Goal: Task Accomplishment & Management: Manage account settings

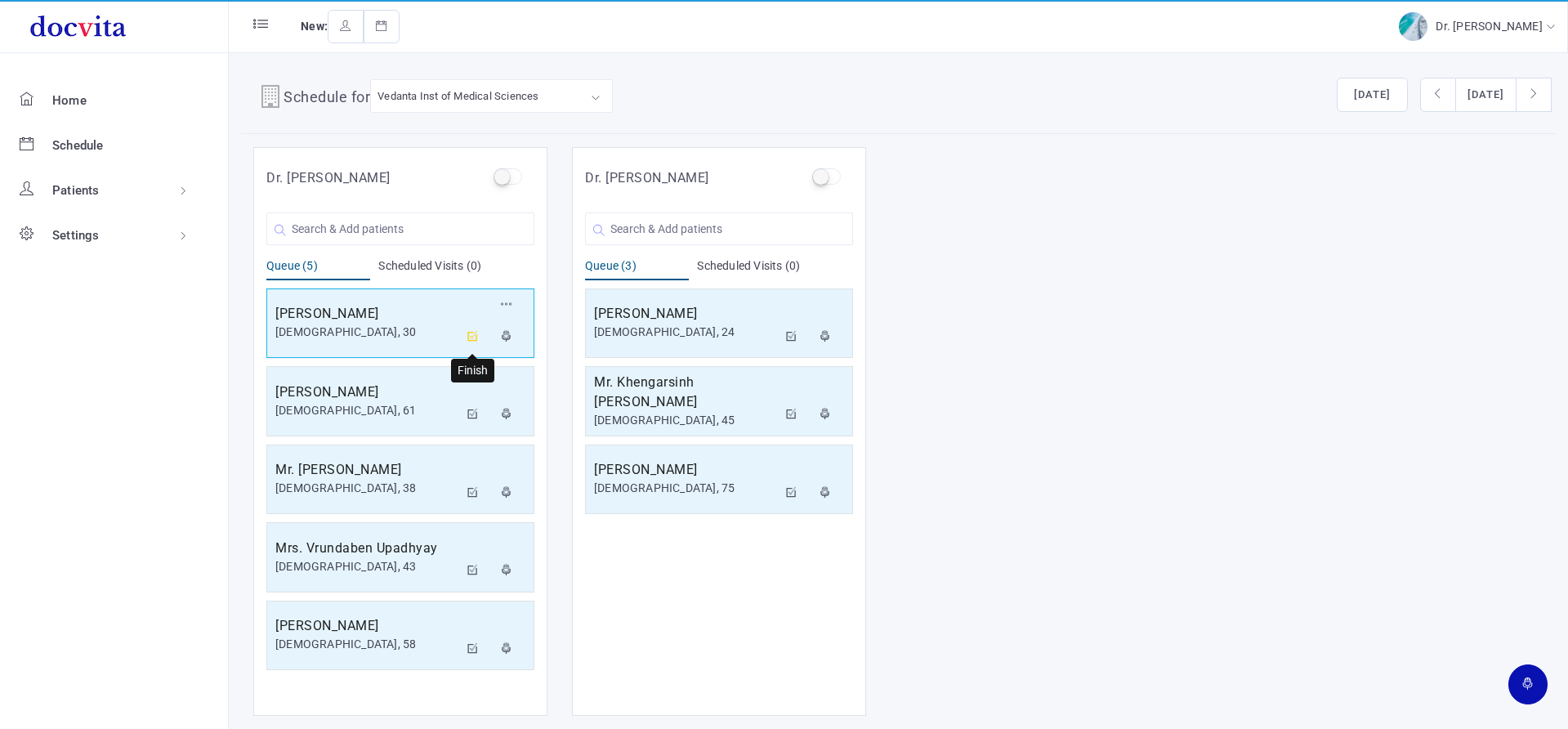
click at [474, 335] on icon at bounding box center [472, 336] width 11 height 10
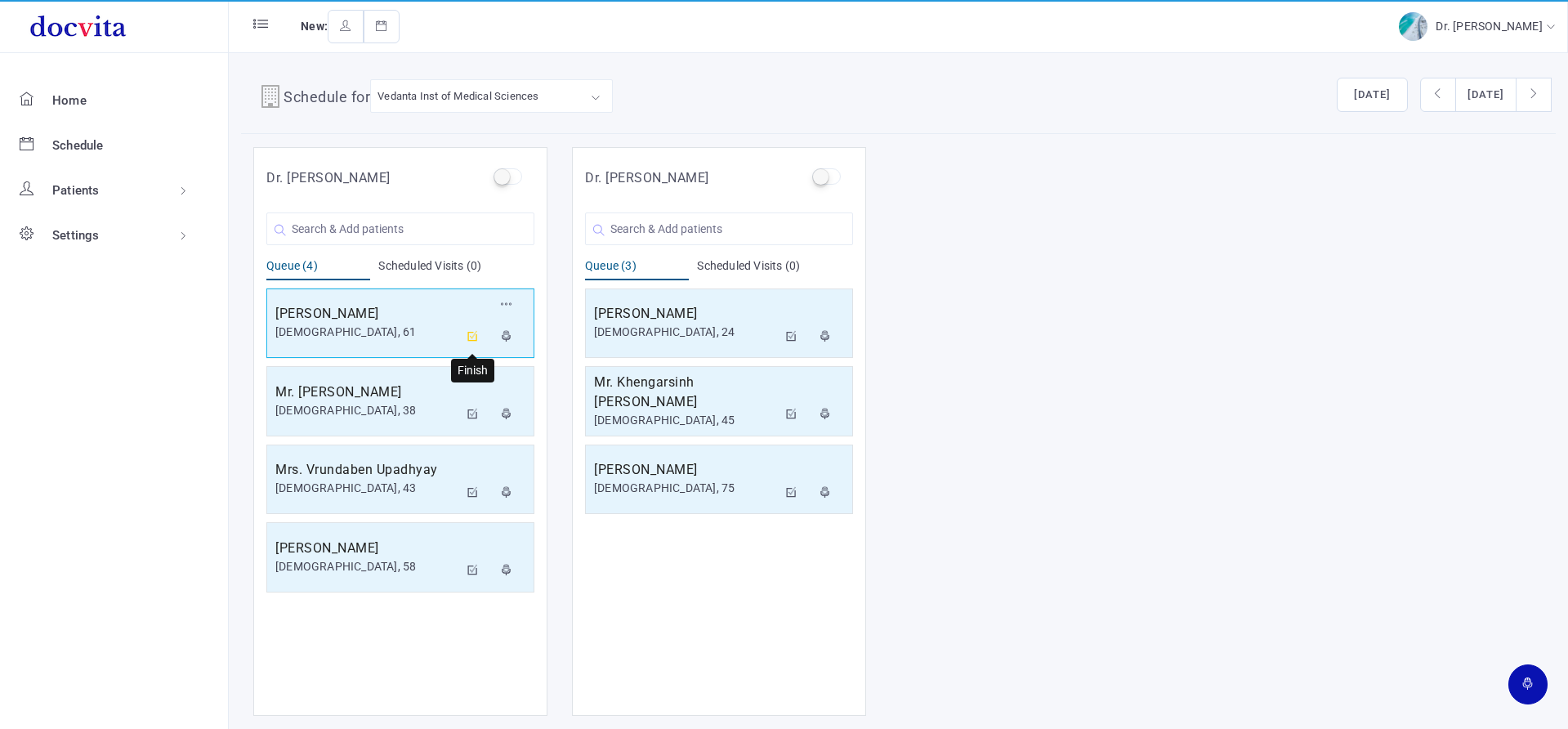
click at [472, 334] on icon at bounding box center [472, 336] width 11 height 10
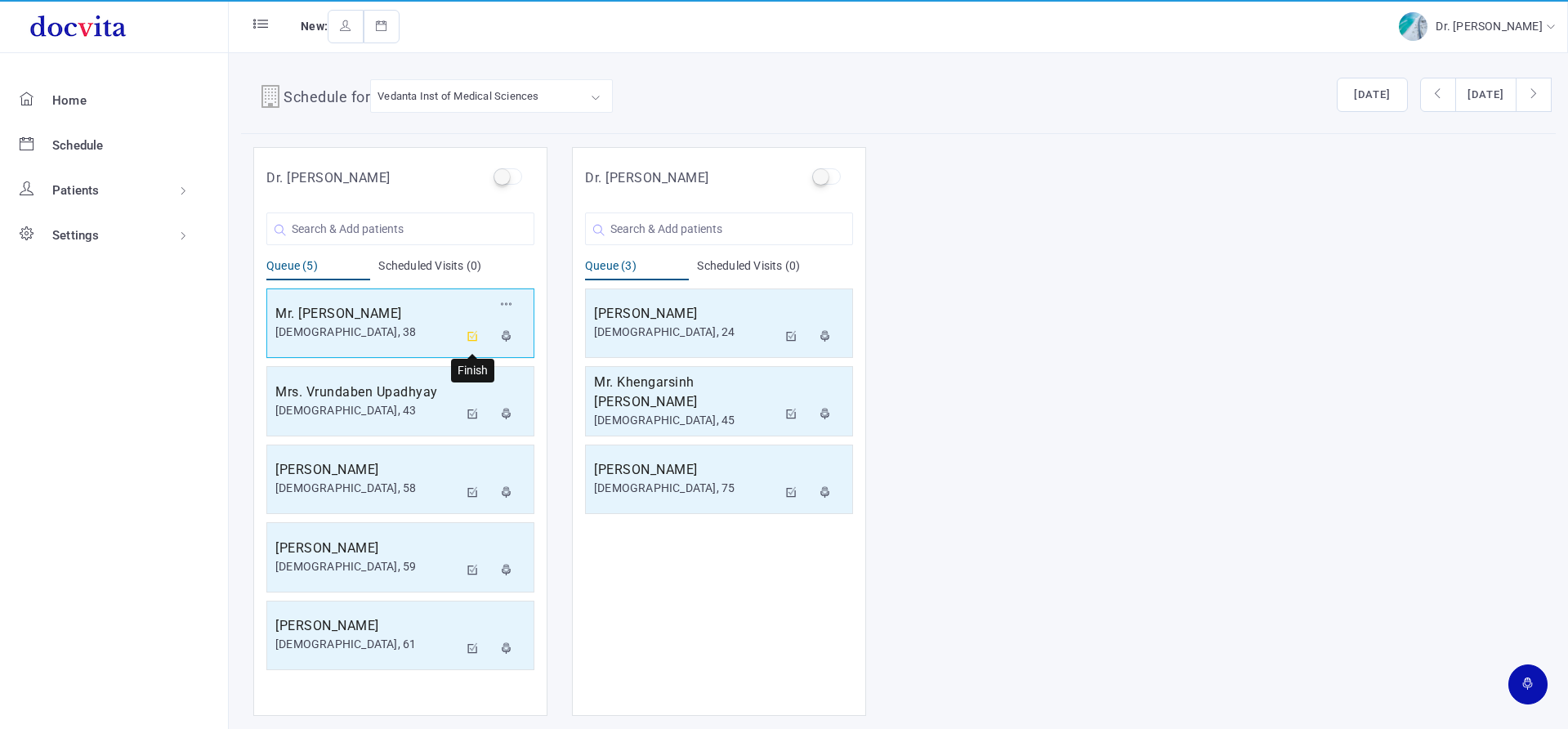
click at [477, 339] on icon at bounding box center [472, 336] width 11 height 10
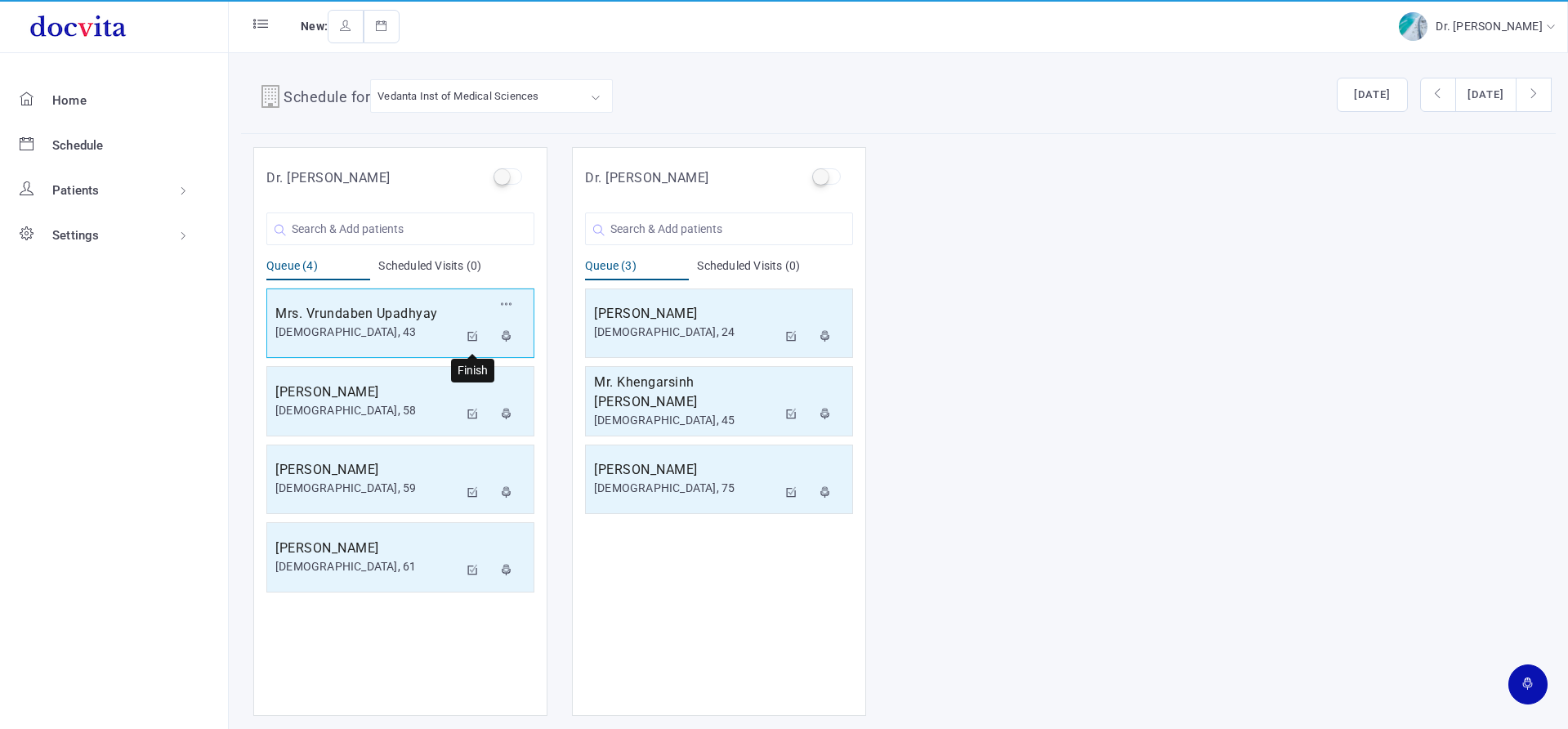
drag, startPoint x: 476, startPoint y: 335, endPoint x: 478, endPoint y: 319, distance: 16.1
click at [476, 334] on icon at bounding box center [472, 336] width 11 height 10
drag, startPoint x: 477, startPoint y: 336, endPoint x: 455, endPoint y: 327, distance: 23.8
click at [463, 330] on button at bounding box center [473, 338] width 29 height 33
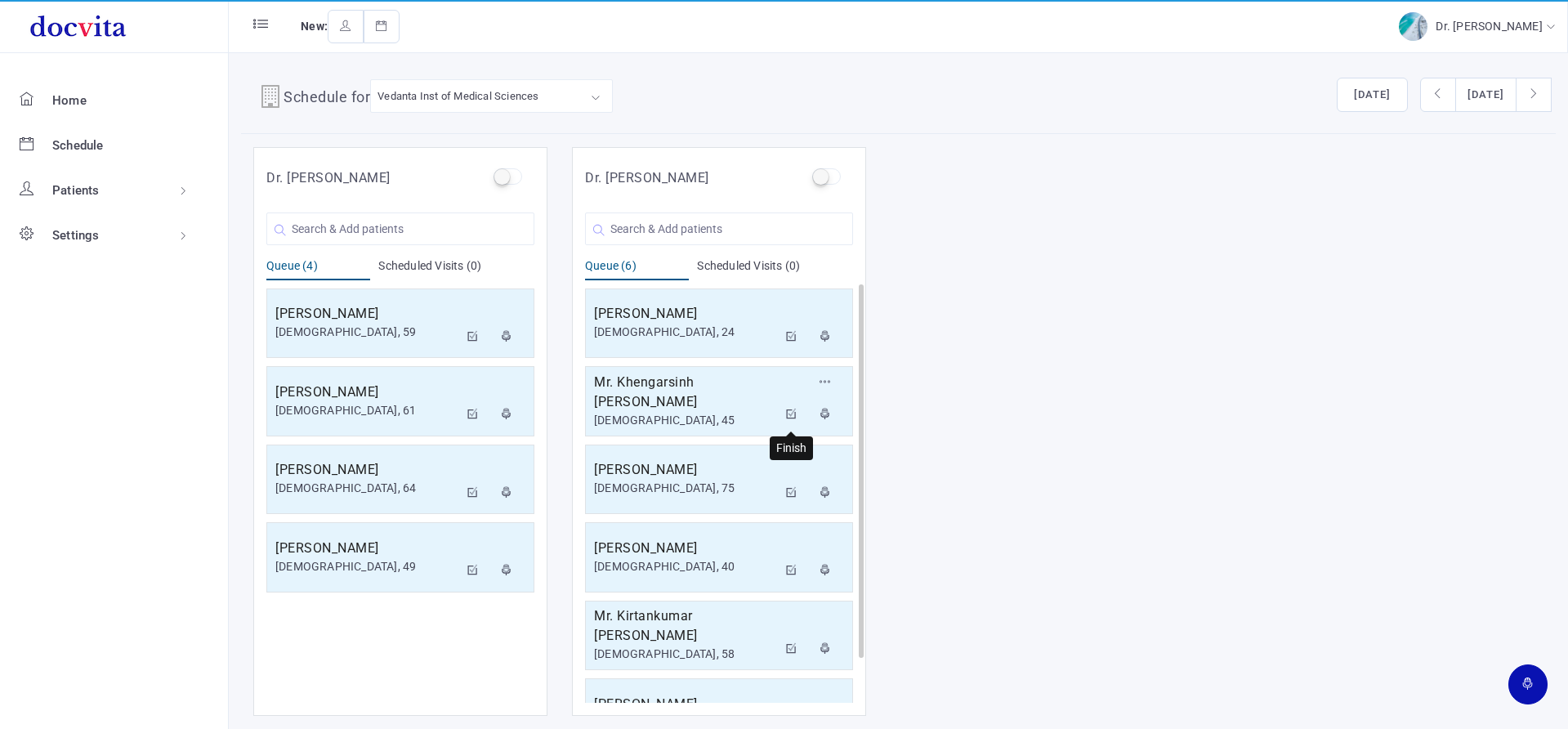
click at [786, 414] on icon at bounding box center [791, 414] width 11 height 10
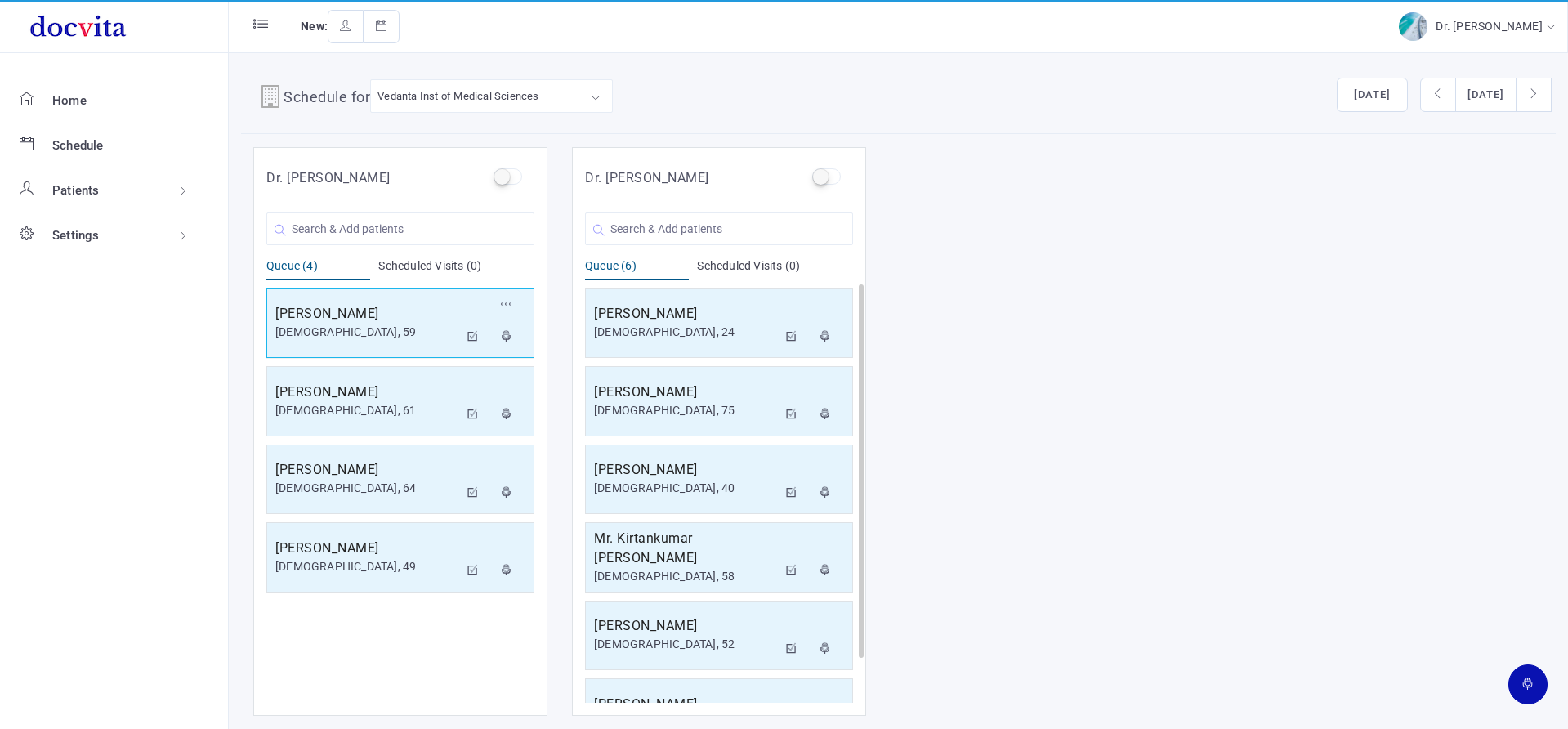
click at [385, 356] on div "[PERSON_NAME] [DEMOGRAPHIC_DATA], 59 Reschedule Cancel" at bounding box center [399, 323] width 268 height 70
drag, startPoint x: 385, startPoint y: 356, endPoint x: 0, endPoint y: 725, distance: 533.3
click at [304, 411] on div "[PERSON_NAME] [DEMOGRAPHIC_DATA], 59 Reschedule Cancel [PERSON_NAME] [DEMOGRAPH…" at bounding box center [399, 440] width 268 height 312
click at [1087, 283] on div "Dr. [PERSON_NAME] You are Searching for ' ' New Patient Queue (4) Scheduled Vis…" at bounding box center [897, 432] width 1314 height 569
click at [470, 413] on icon at bounding box center [472, 414] width 11 height 10
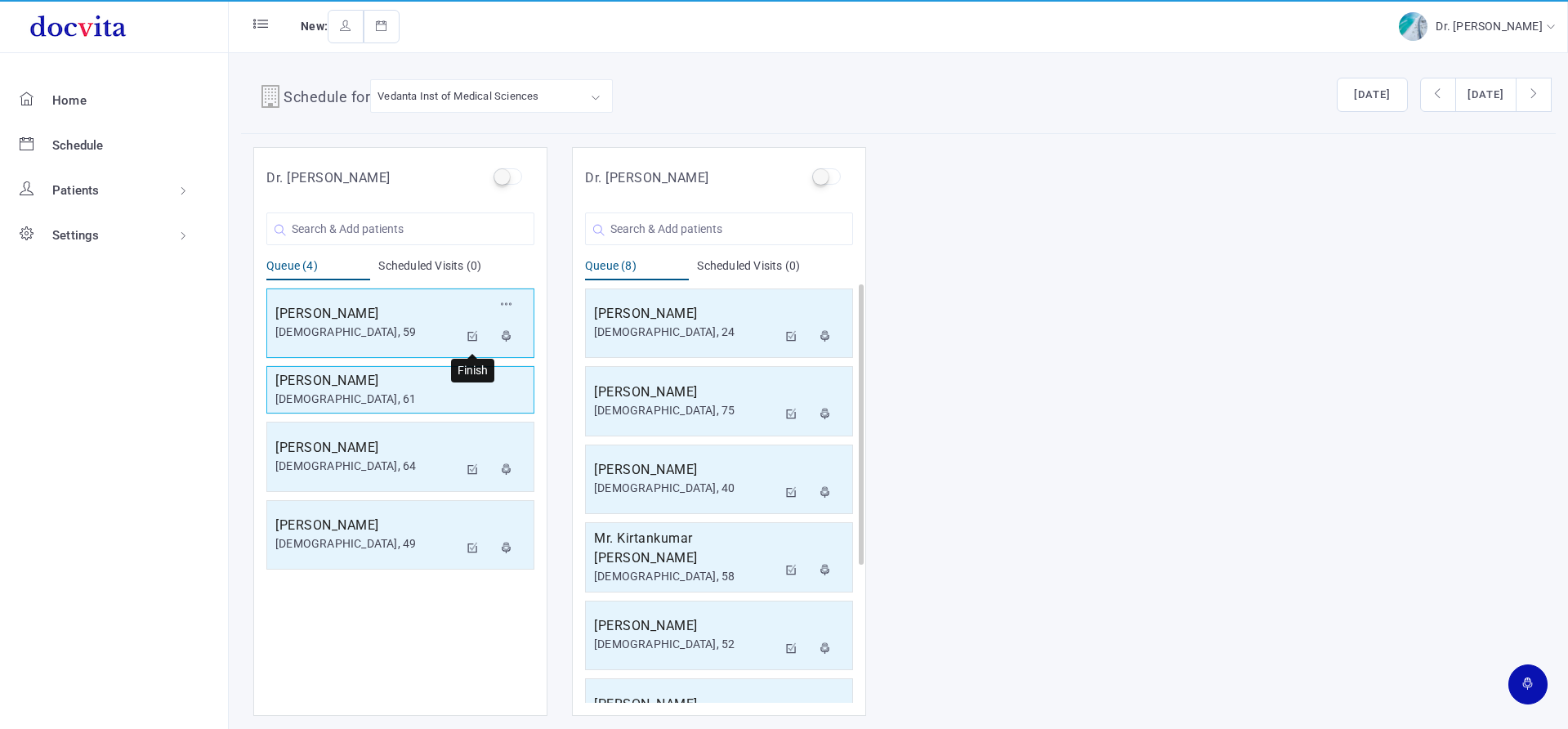
click at [470, 333] on icon at bounding box center [472, 336] width 11 height 10
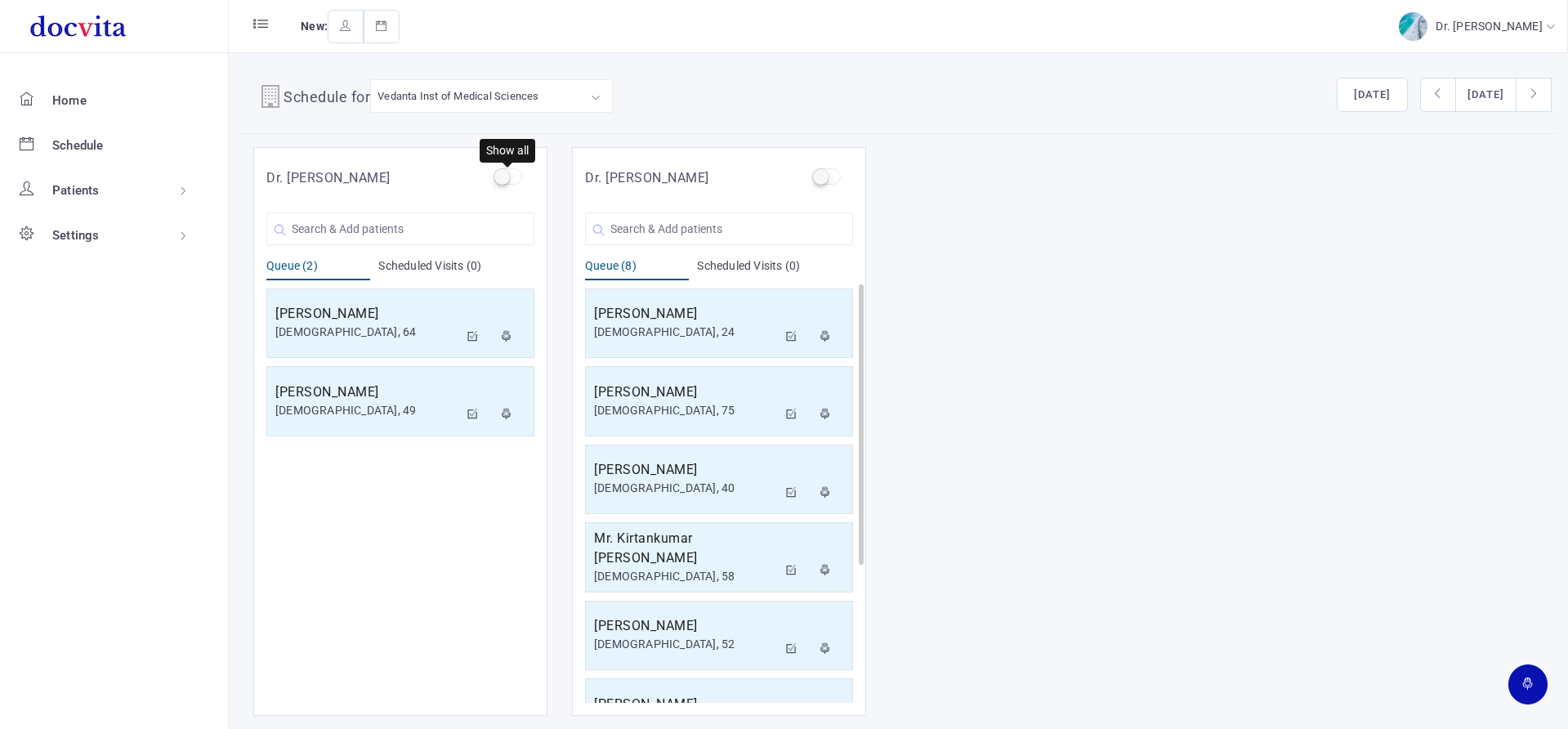
click at [505, 179] on label at bounding box center [508, 176] width 29 height 16
click at [504, 179] on input "checkbox" at bounding box center [499, 173] width 10 height 10
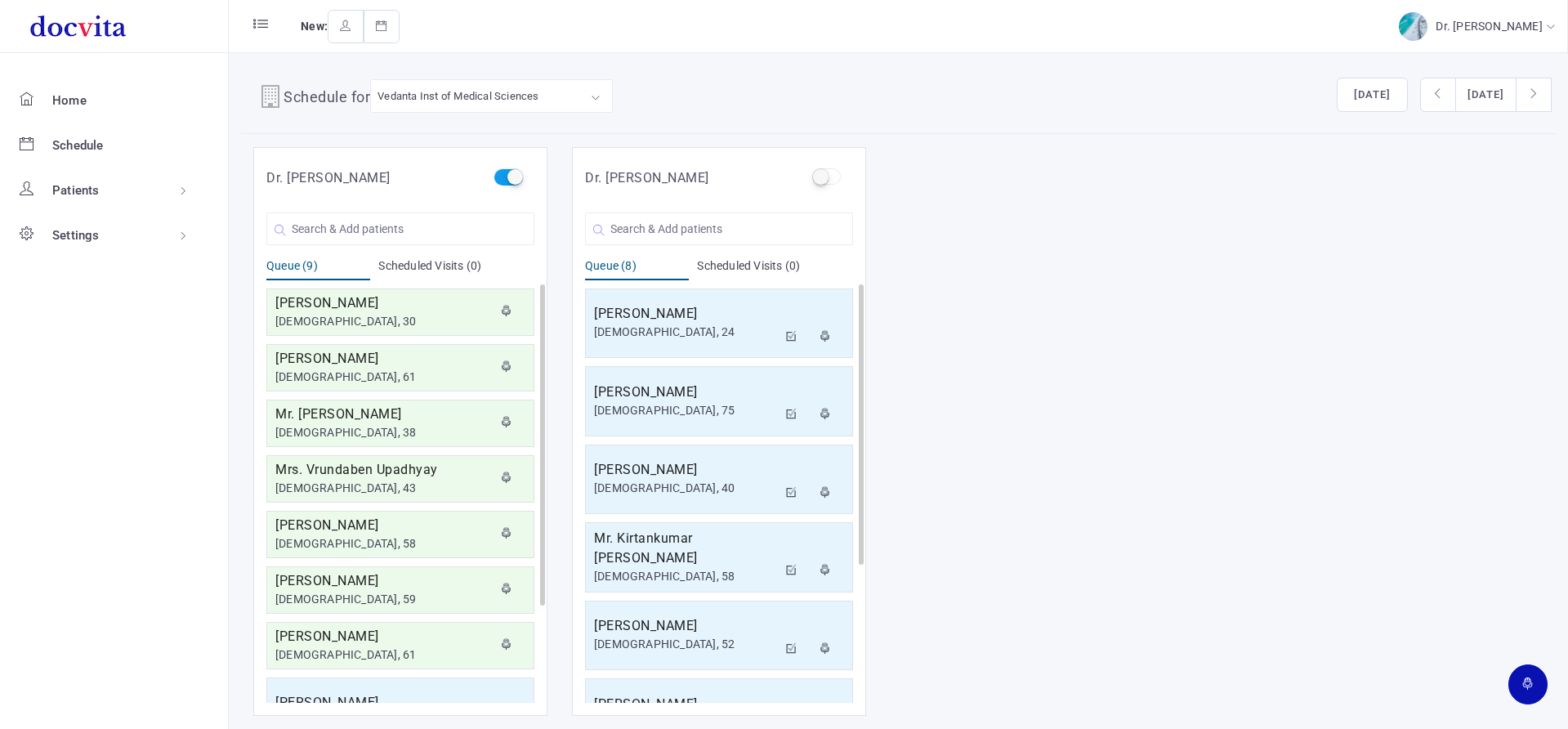
click at [516, 179] on label at bounding box center [508, 176] width 29 height 16
click at [504, 179] on input "checkbox" at bounding box center [499, 173] width 10 height 10
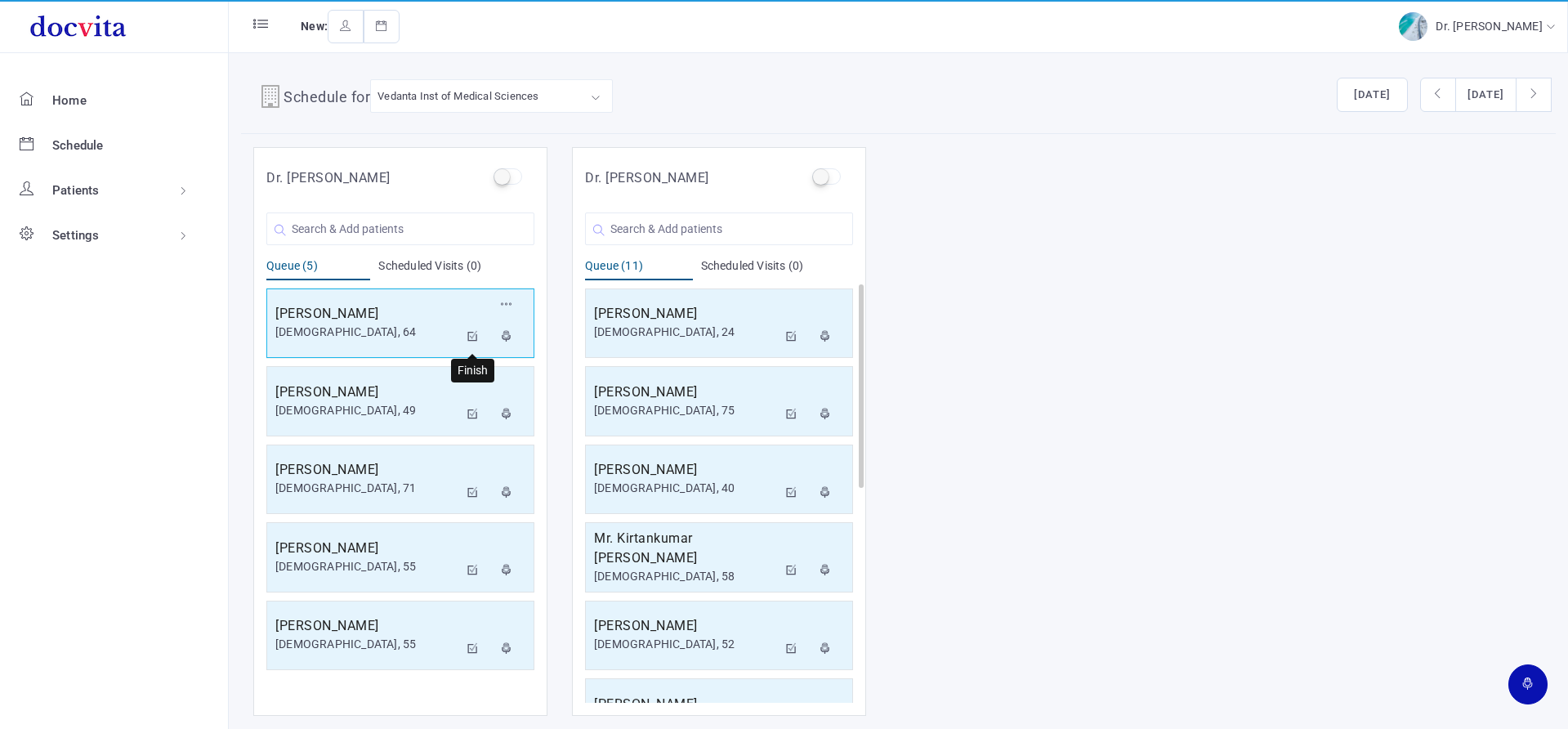
click at [468, 334] on icon at bounding box center [472, 336] width 11 height 10
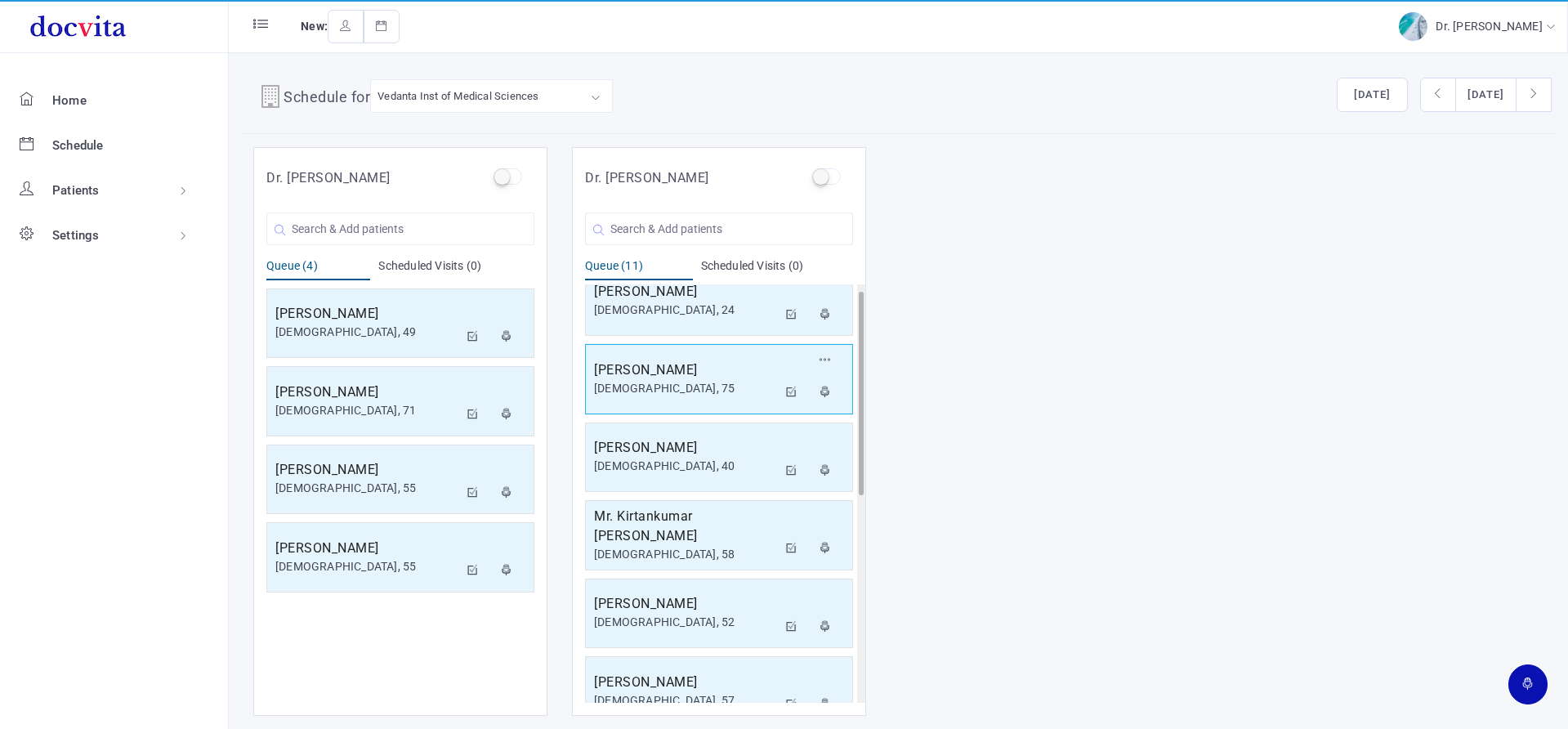
scroll to position [29, 0]
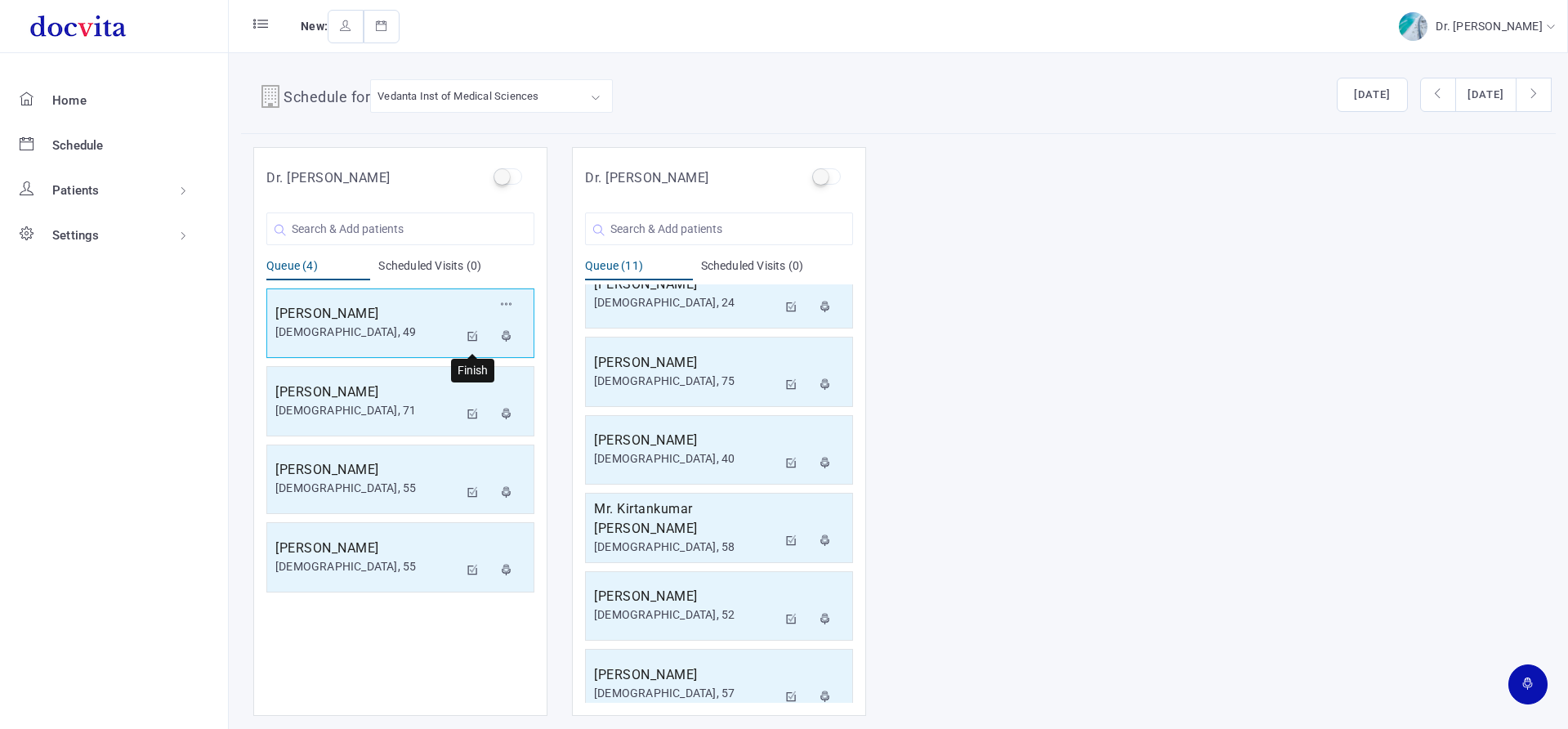
click at [470, 333] on icon at bounding box center [472, 336] width 11 height 10
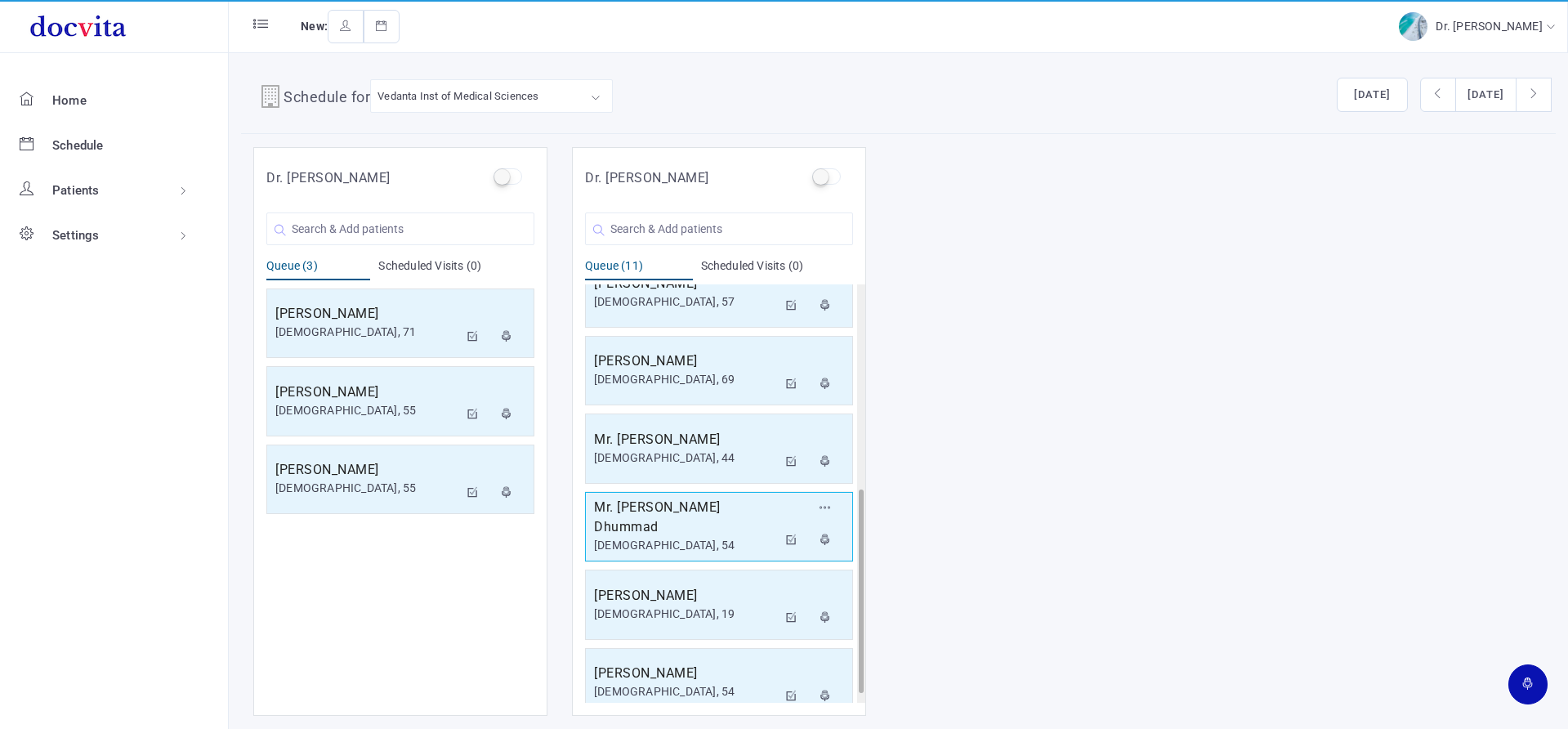
scroll to position [440, 0]
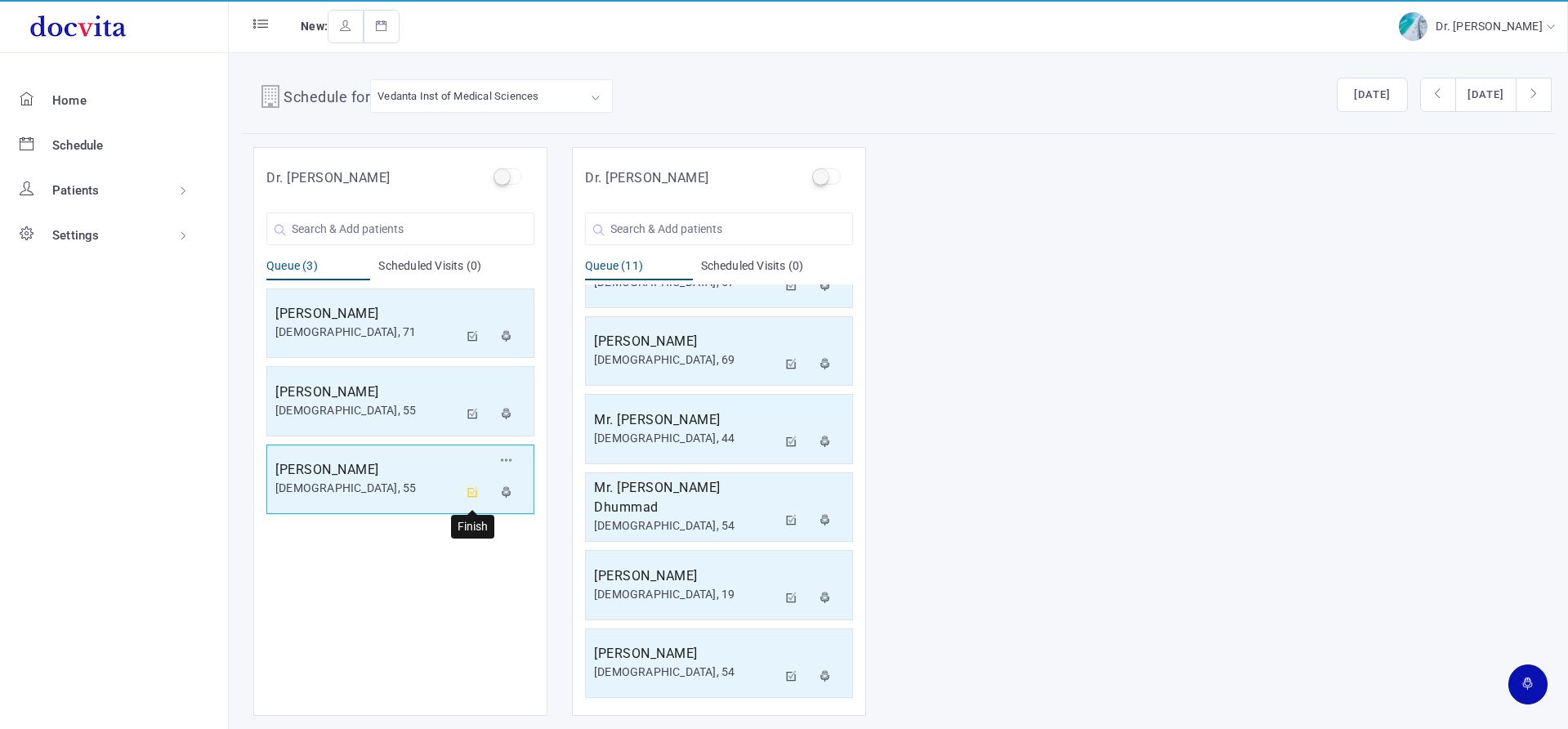
drag, startPoint x: 472, startPoint y: 491, endPoint x: 669, endPoint y: 271, distance: 295.3
click at [472, 491] on icon at bounding box center [472, 492] width 11 height 10
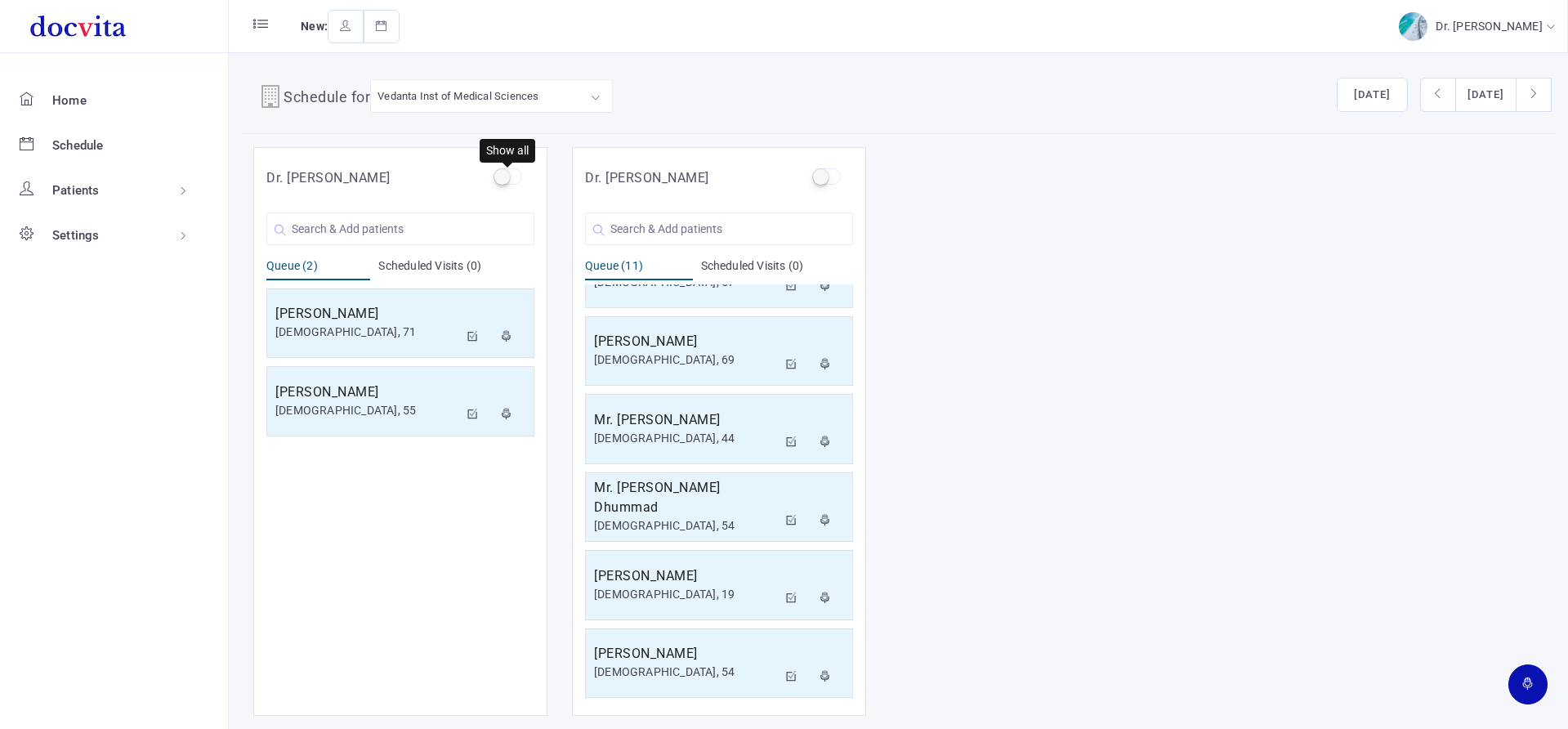
click at [502, 175] on label at bounding box center [508, 176] width 29 height 16
click at [502, 175] on input "checkbox" at bounding box center [499, 173] width 10 height 10
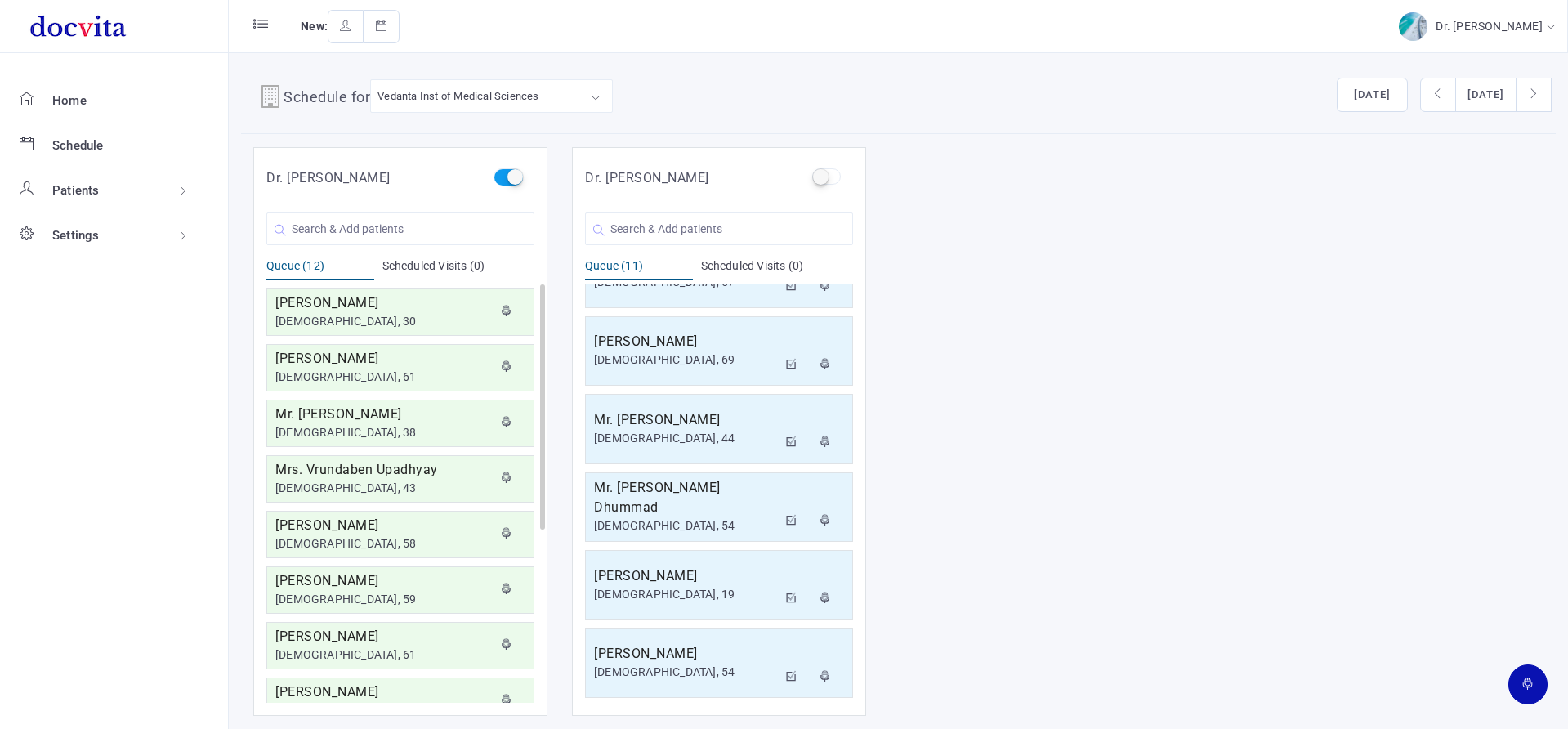
click at [506, 177] on label at bounding box center [508, 176] width 29 height 16
click at [504, 177] on input "checkbox" at bounding box center [499, 173] width 10 height 10
checkbox input "false"
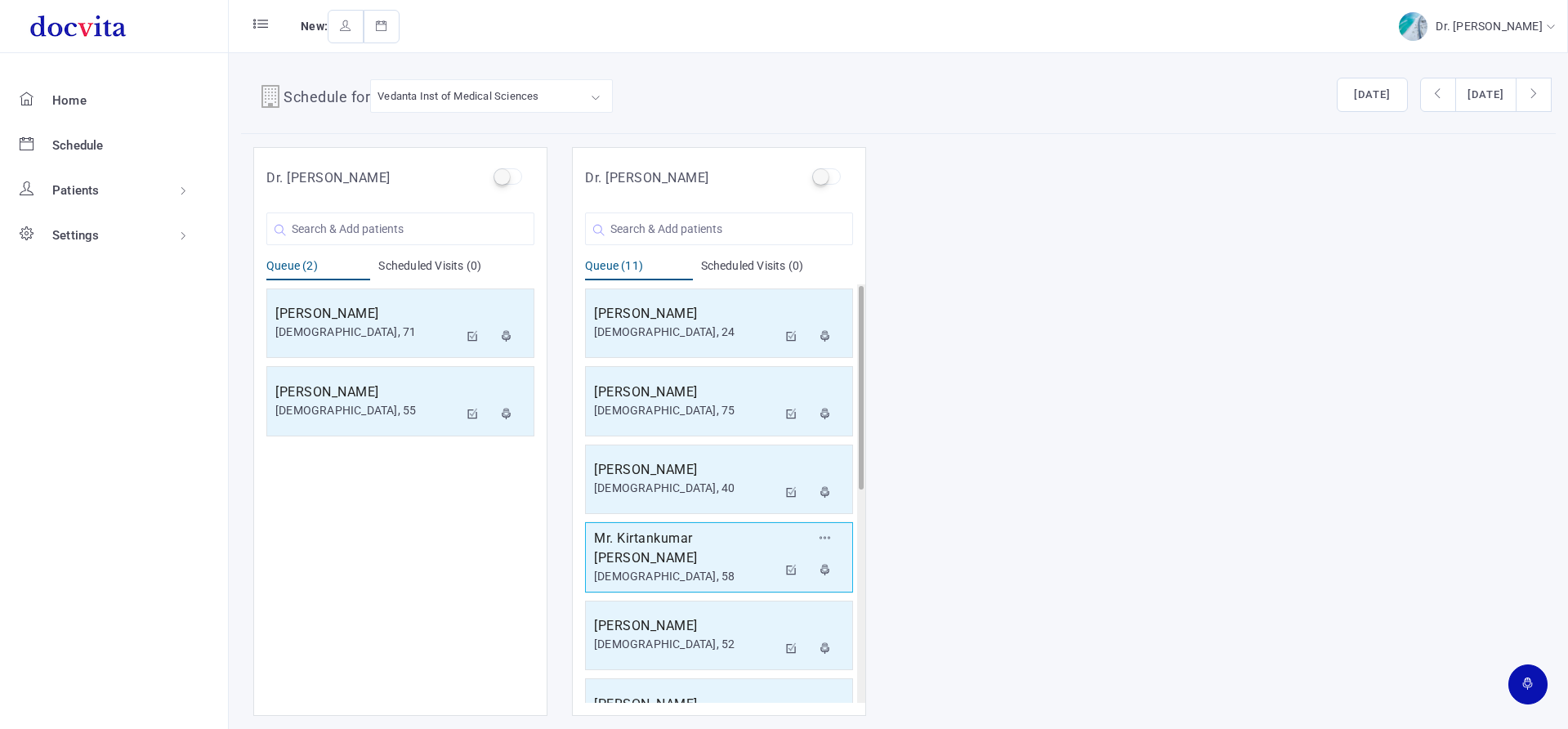
scroll to position [9, 0]
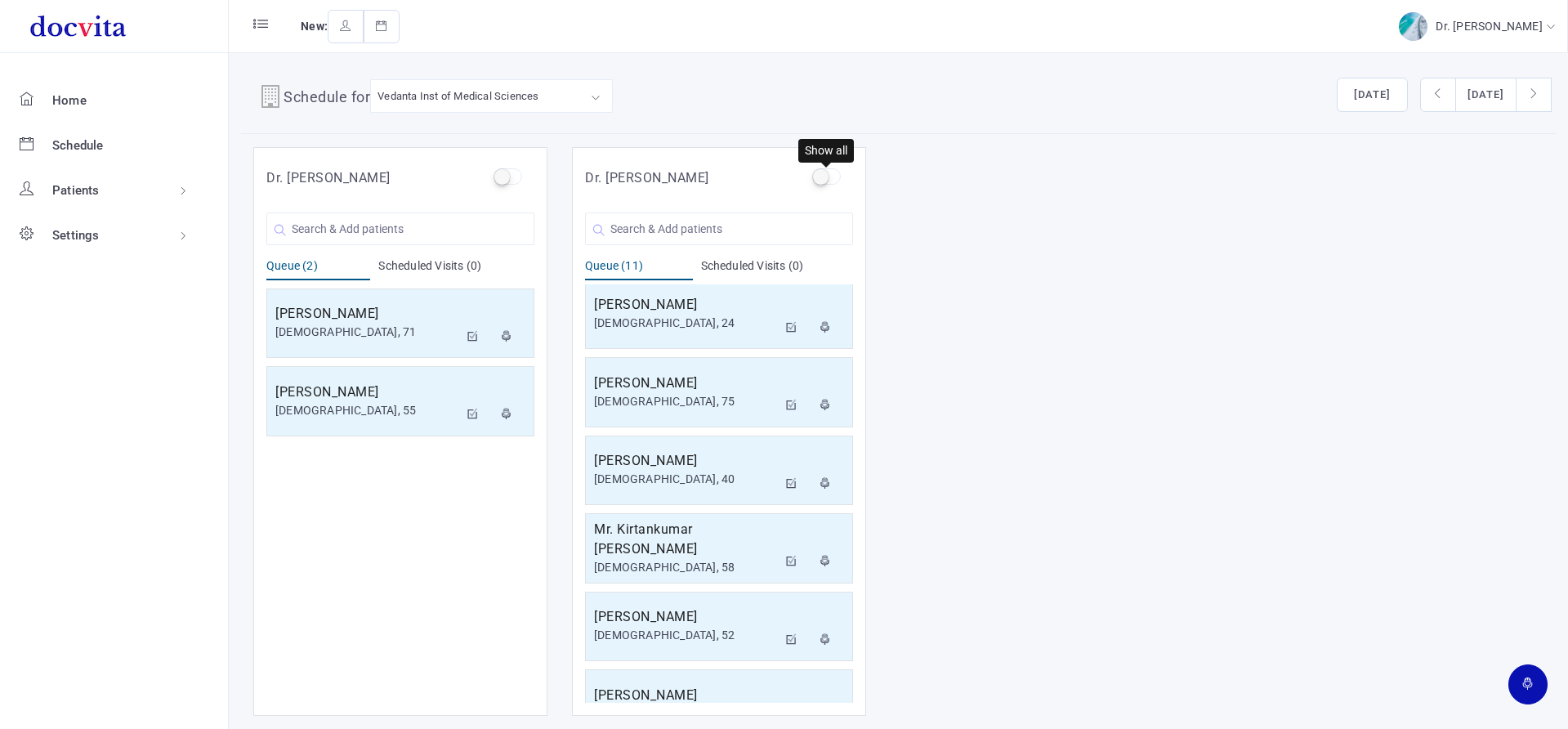
click at [820, 178] on label at bounding box center [826, 176] width 29 height 16
click at [820, 178] on input "checkbox" at bounding box center [817, 173] width 10 height 10
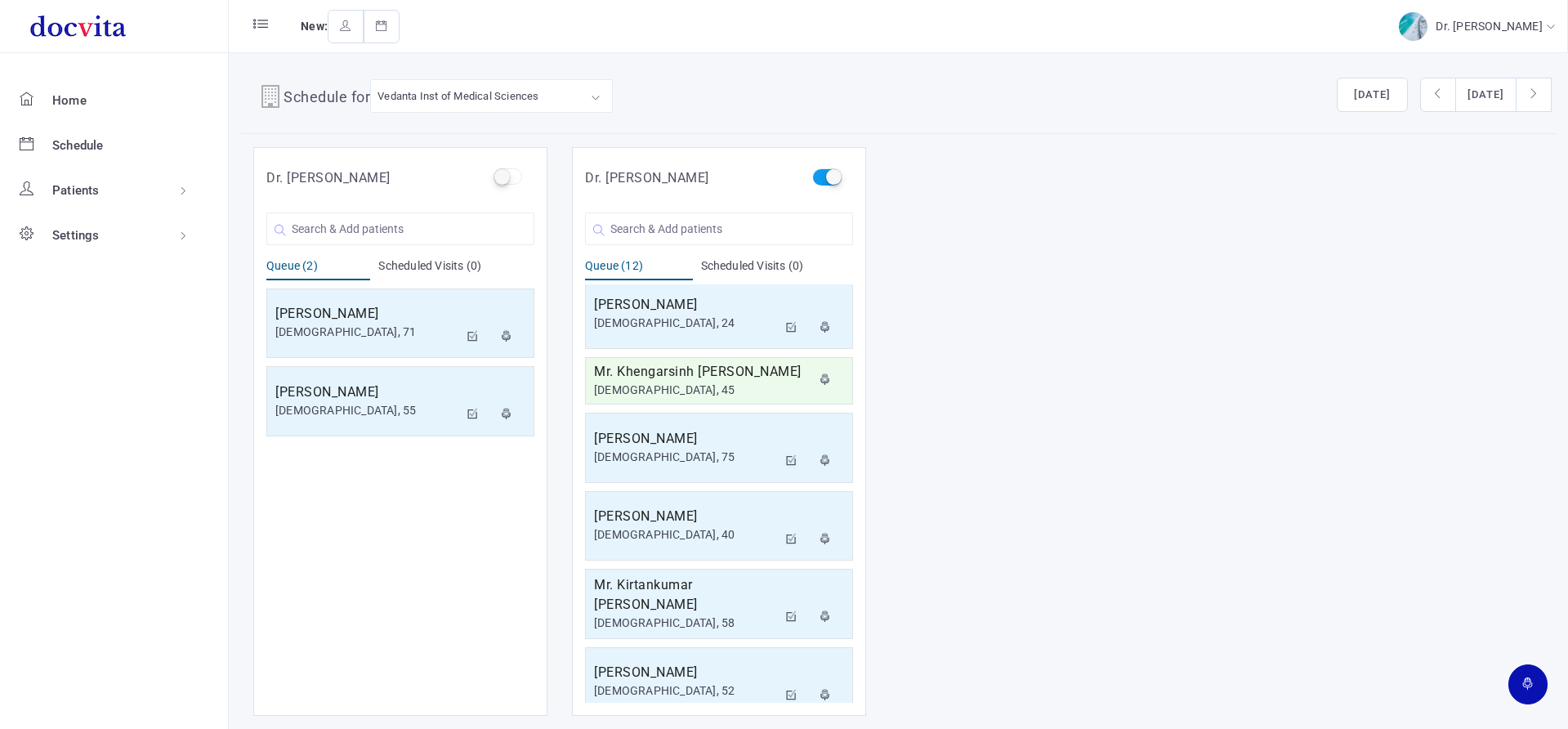
click at [825, 177] on label at bounding box center [826, 176] width 29 height 16
click at [823, 177] on input "checkbox" at bounding box center [817, 173] width 10 height 10
checkbox input "false"
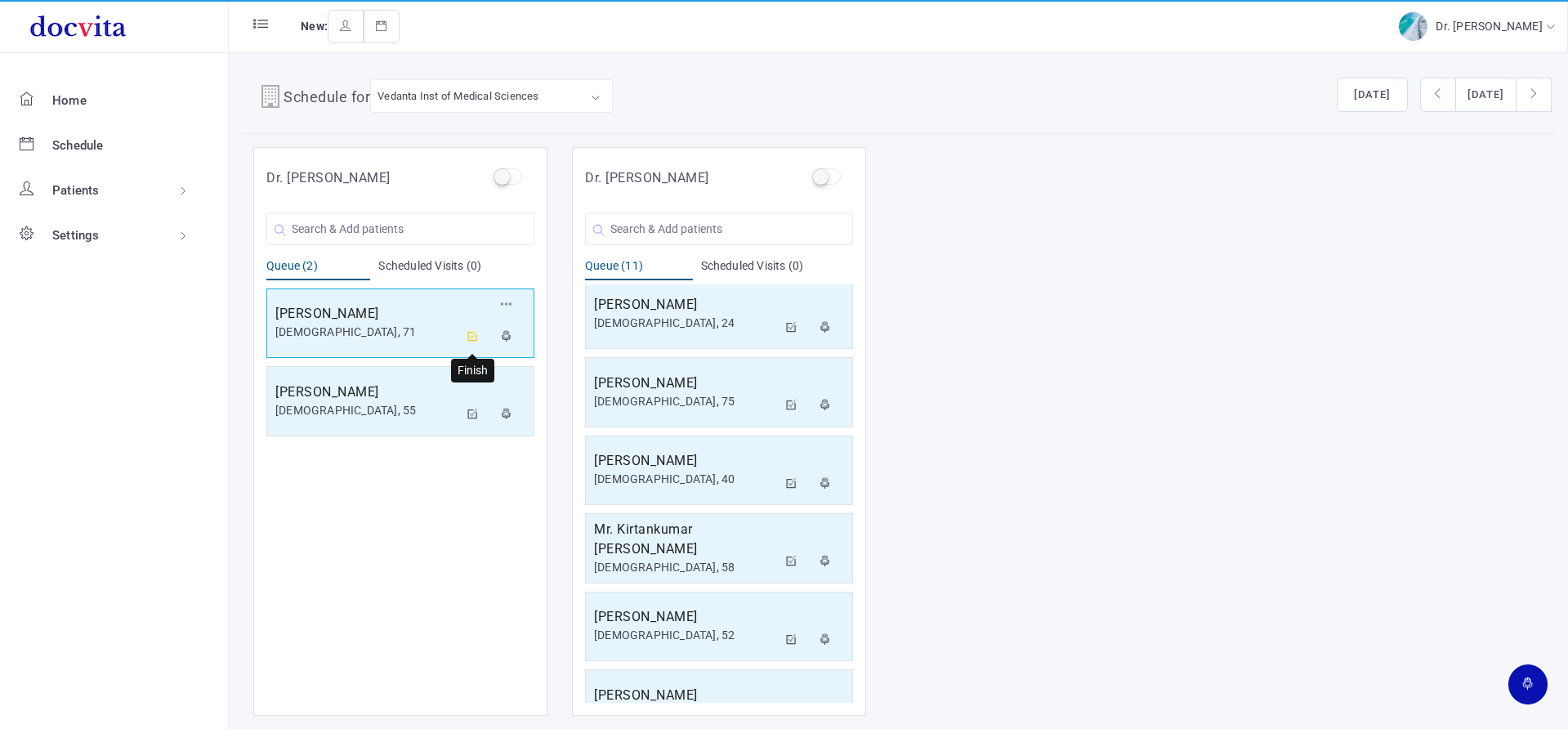
click at [480, 335] on button at bounding box center [473, 338] width 29 height 33
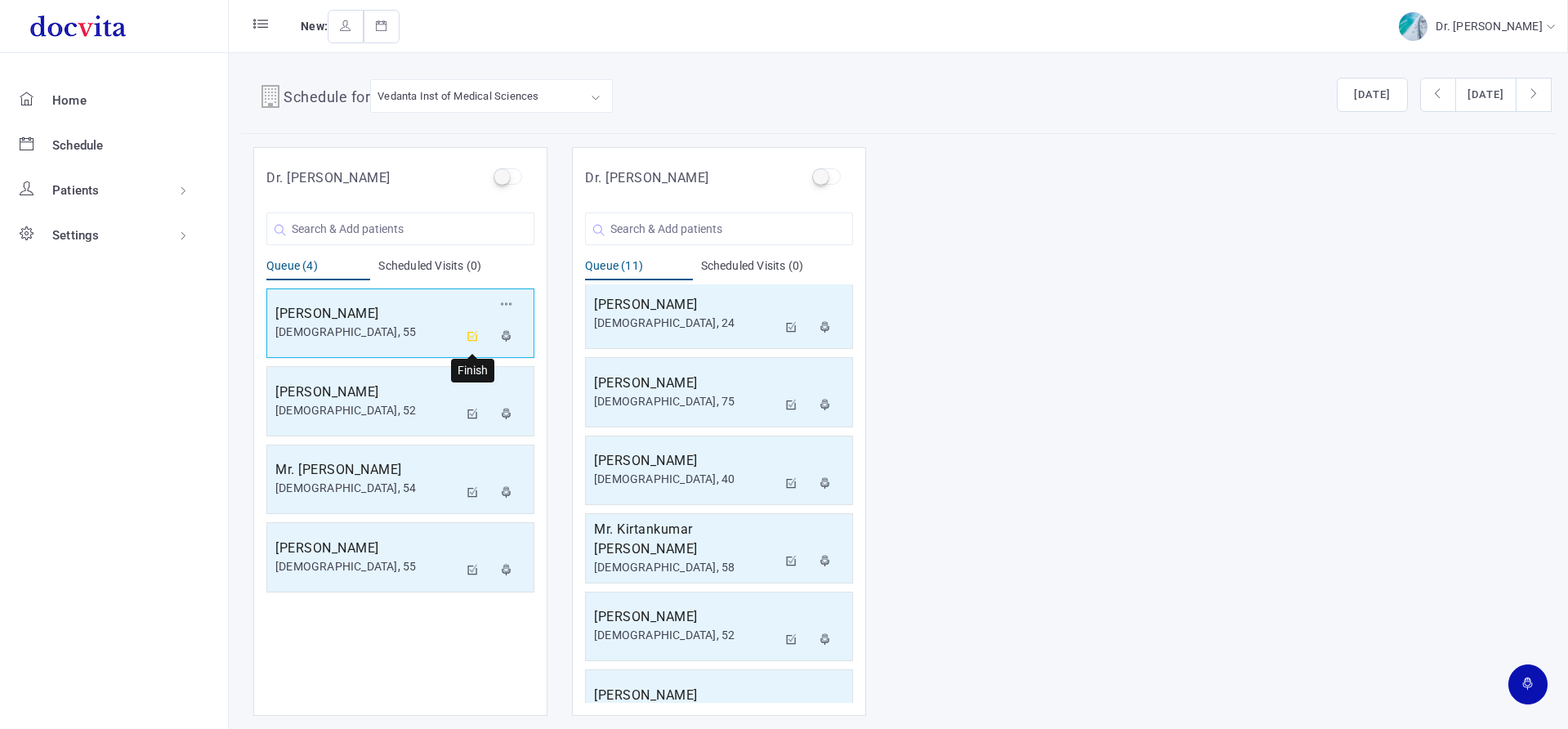
click at [472, 334] on icon at bounding box center [472, 336] width 11 height 10
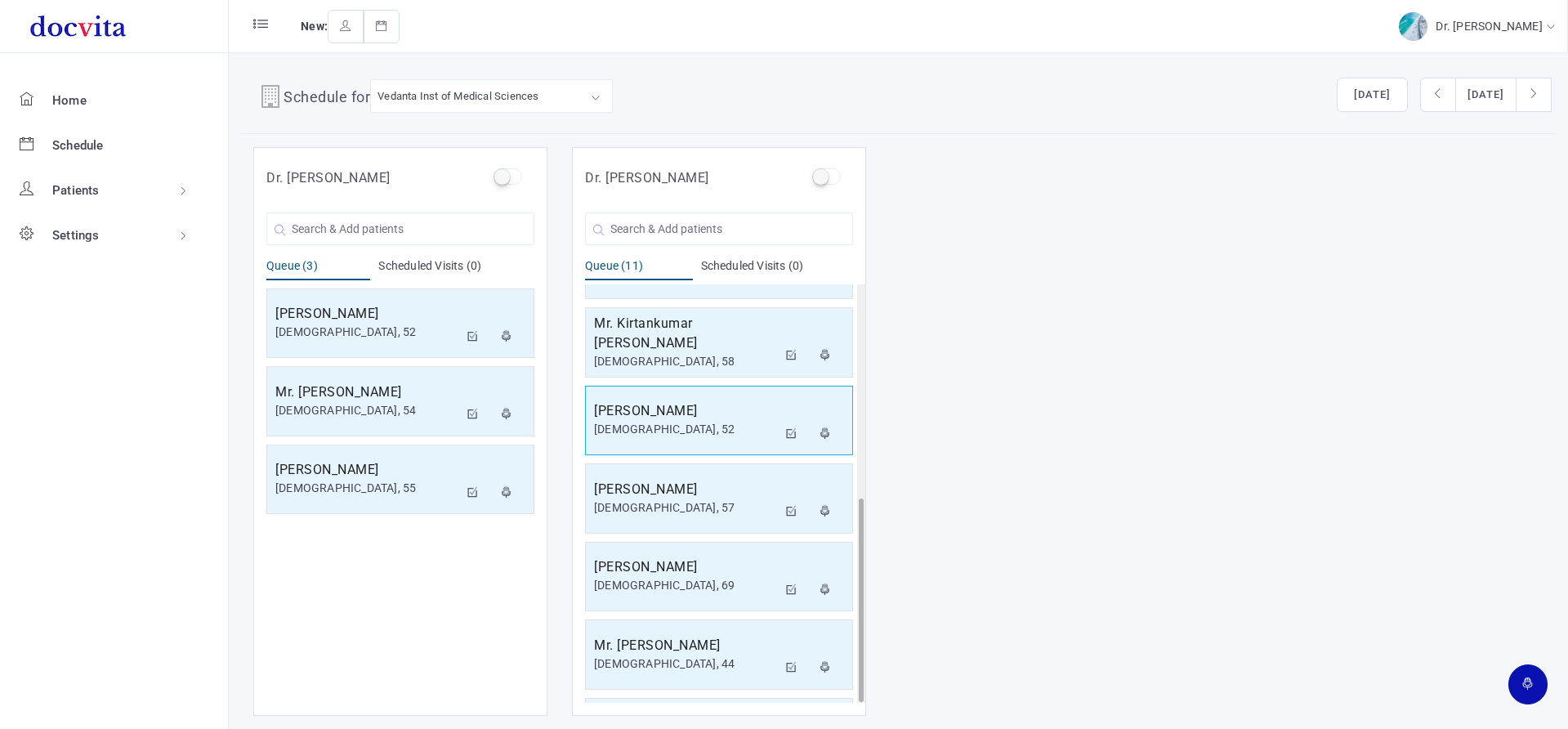
scroll to position [0, 0]
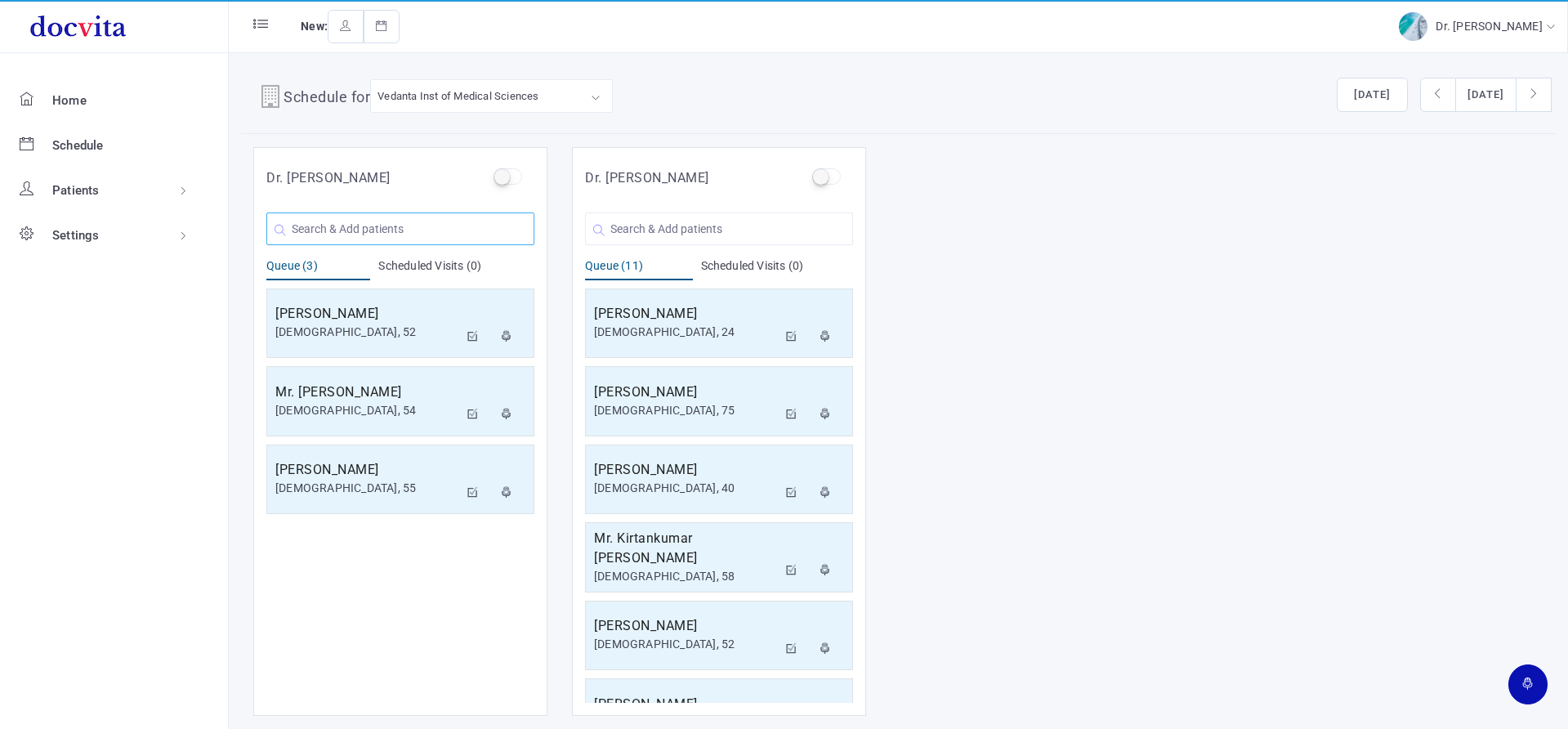
click at [404, 223] on input "text" at bounding box center [399, 229] width 268 height 33
drag, startPoint x: 472, startPoint y: 416, endPoint x: 479, endPoint y: 407, distance: 11.4
click at [473, 416] on icon at bounding box center [472, 414] width 11 height 10
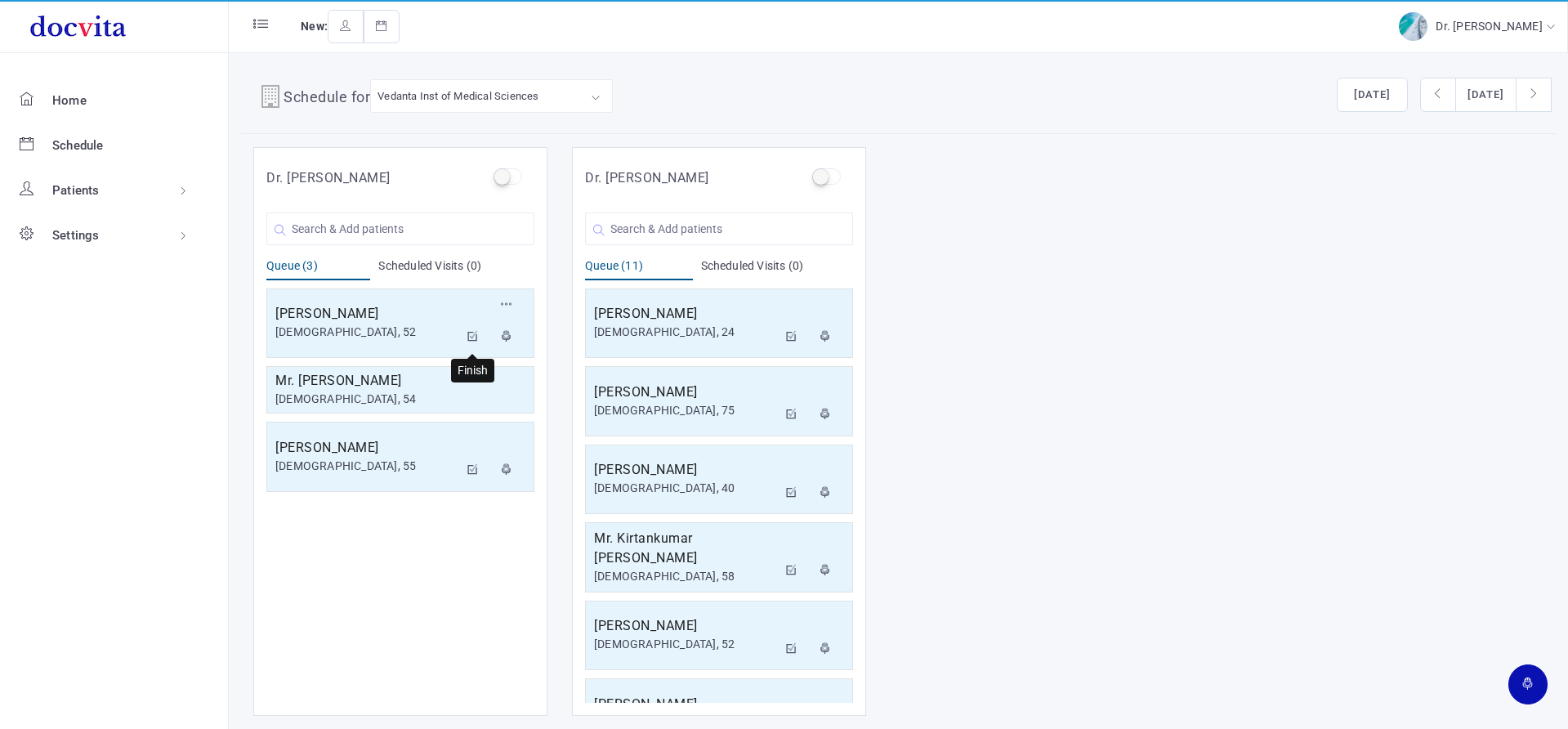
click at [470, 337] on icon at bounding box center [472, 336] width 11 height 10
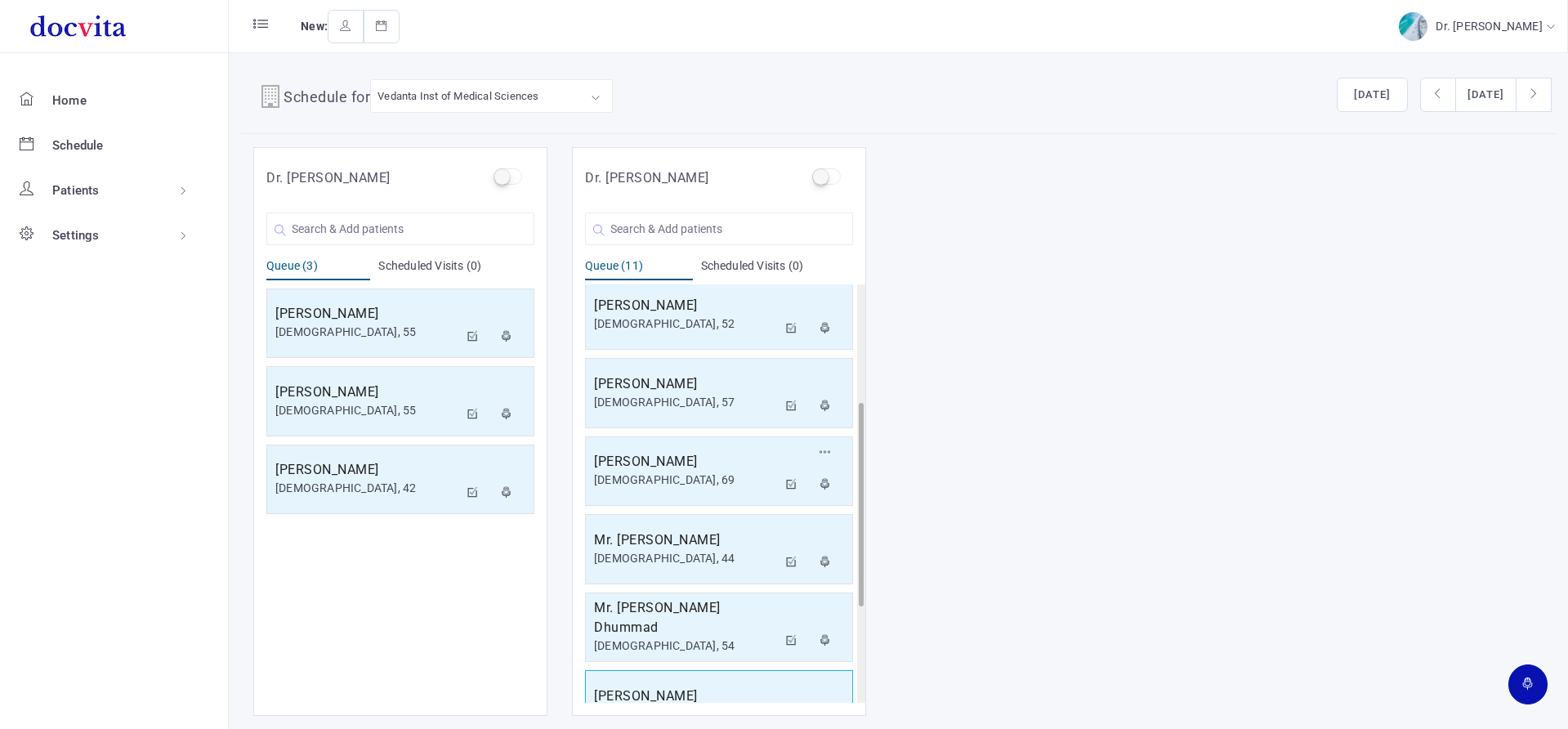
scroll to position [440, 0]
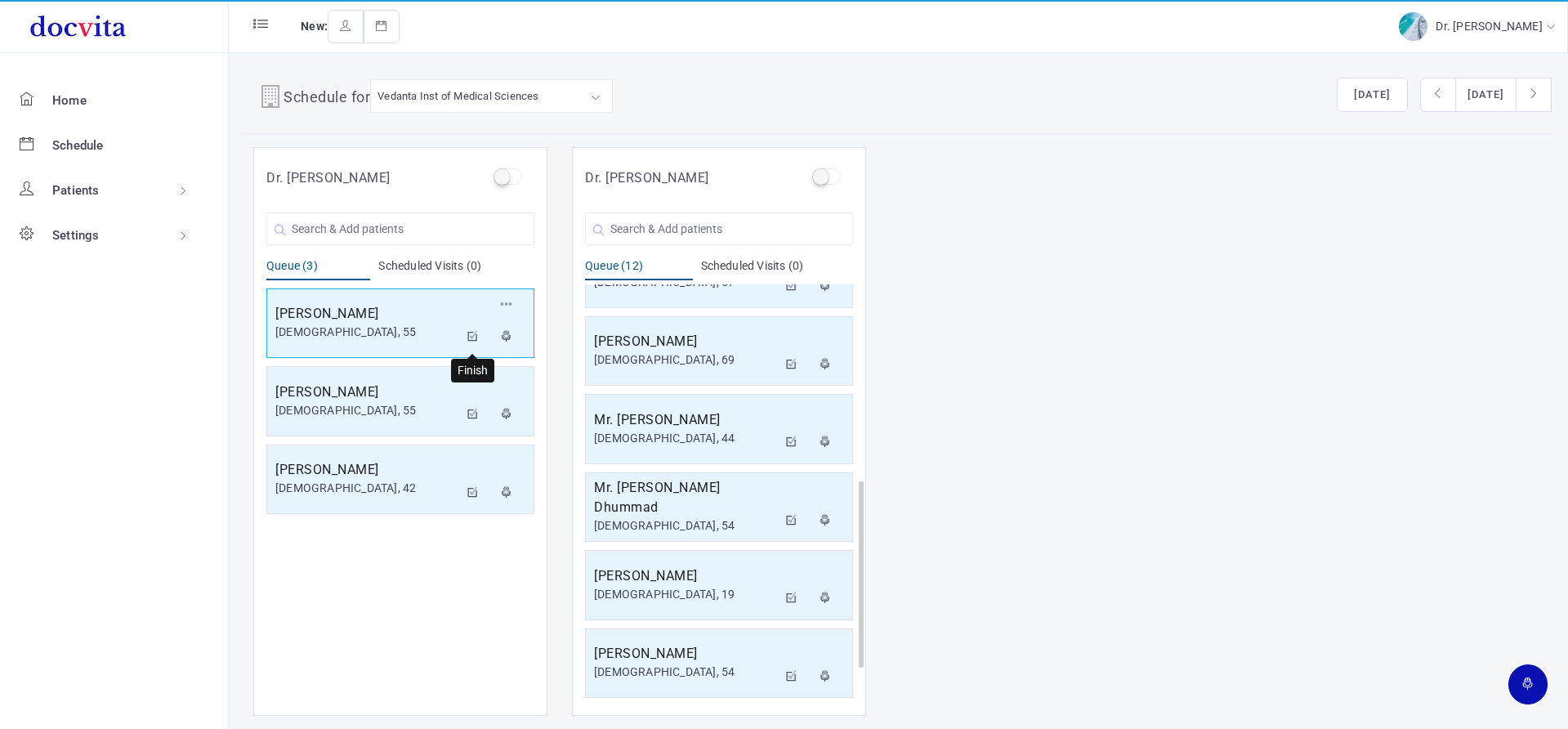
drag, startPoint x: 478, startPoint y: 337, endPoint x: 449, endPoint y: 321, distance: 33.1
click at [476, 335] on button at bounding box center [473, 338] width 29 height 33
click at [471, 413] on icon at bounding box center [472, 414] width 11 height 10
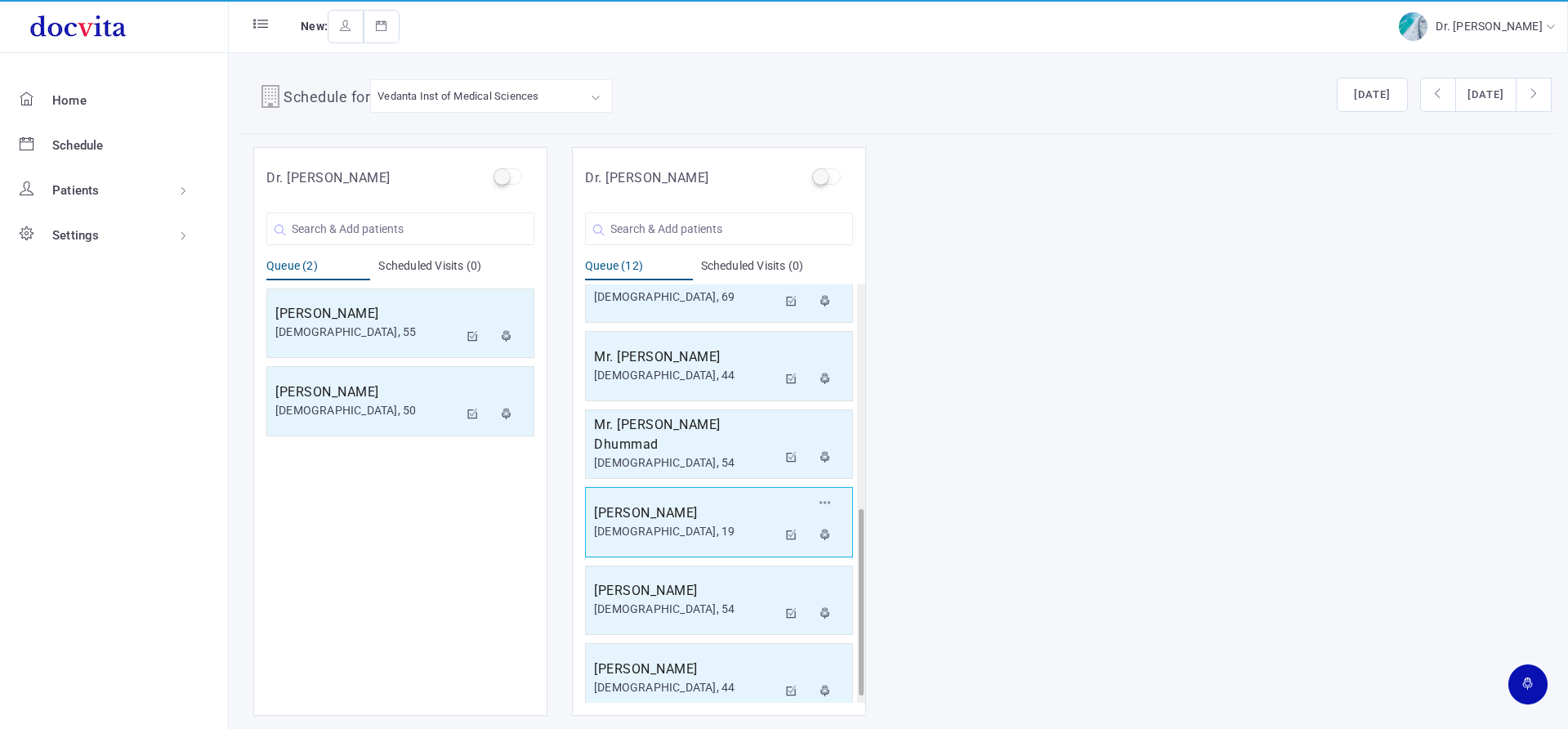
scroll to position [518, 0]
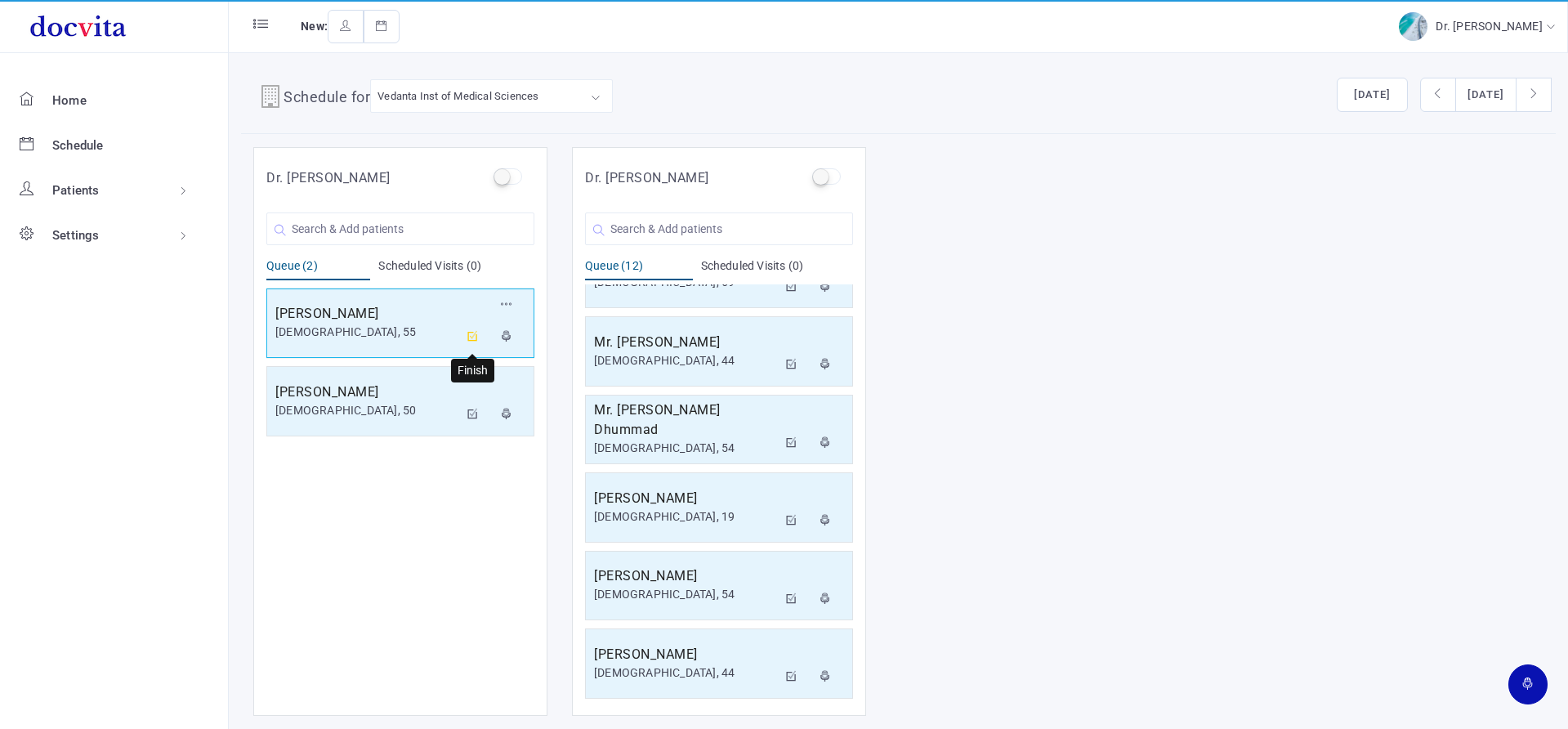
click at [474, 335] on icon at bounding box center [472, 336] width 11 height 10
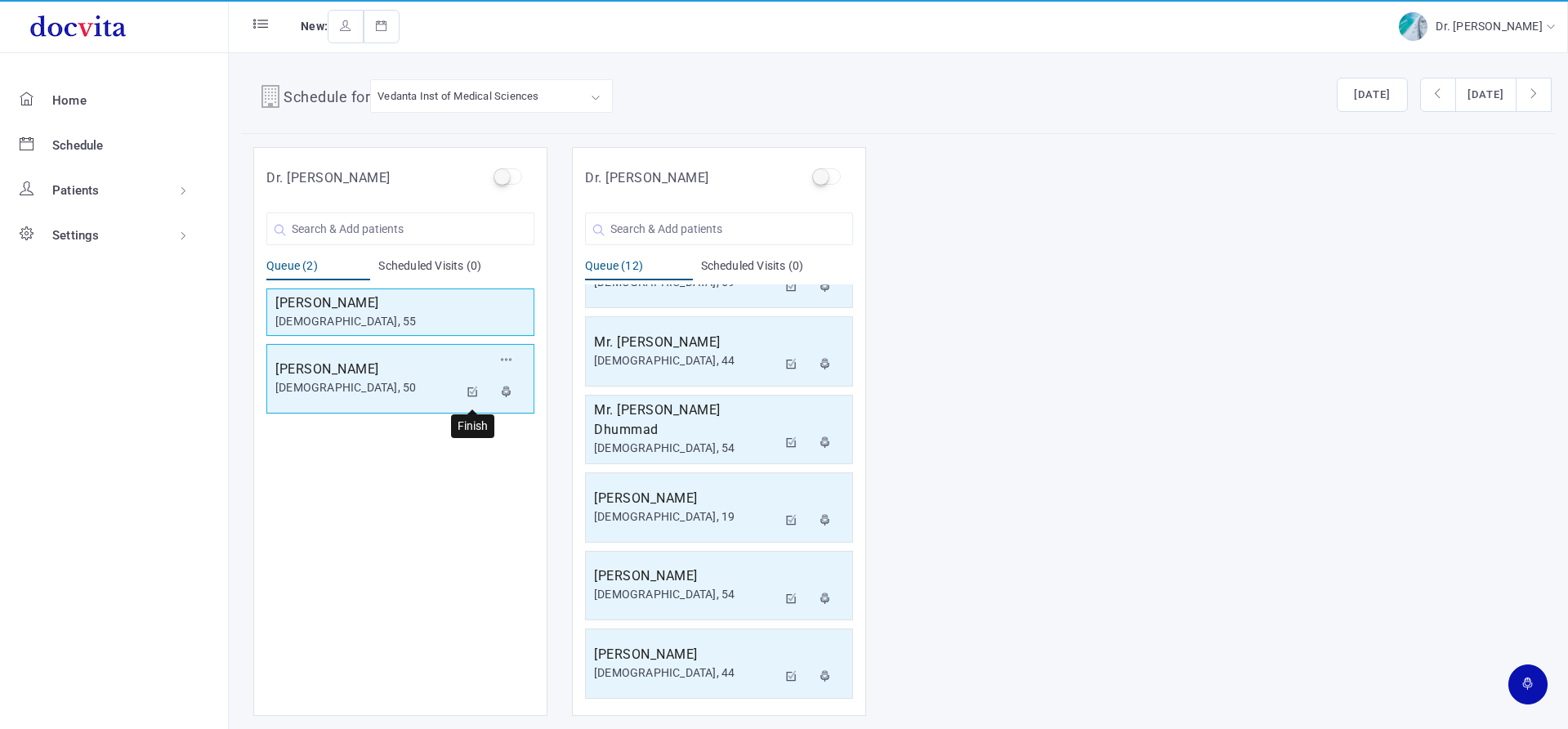
drag, startPoint x: 474, startPoint y: 388, endPoint x: 472, endPoint y: 380, distance: 8.2
click at [473, 388] on icon at bounding box center [472, 392] width 11 height 10
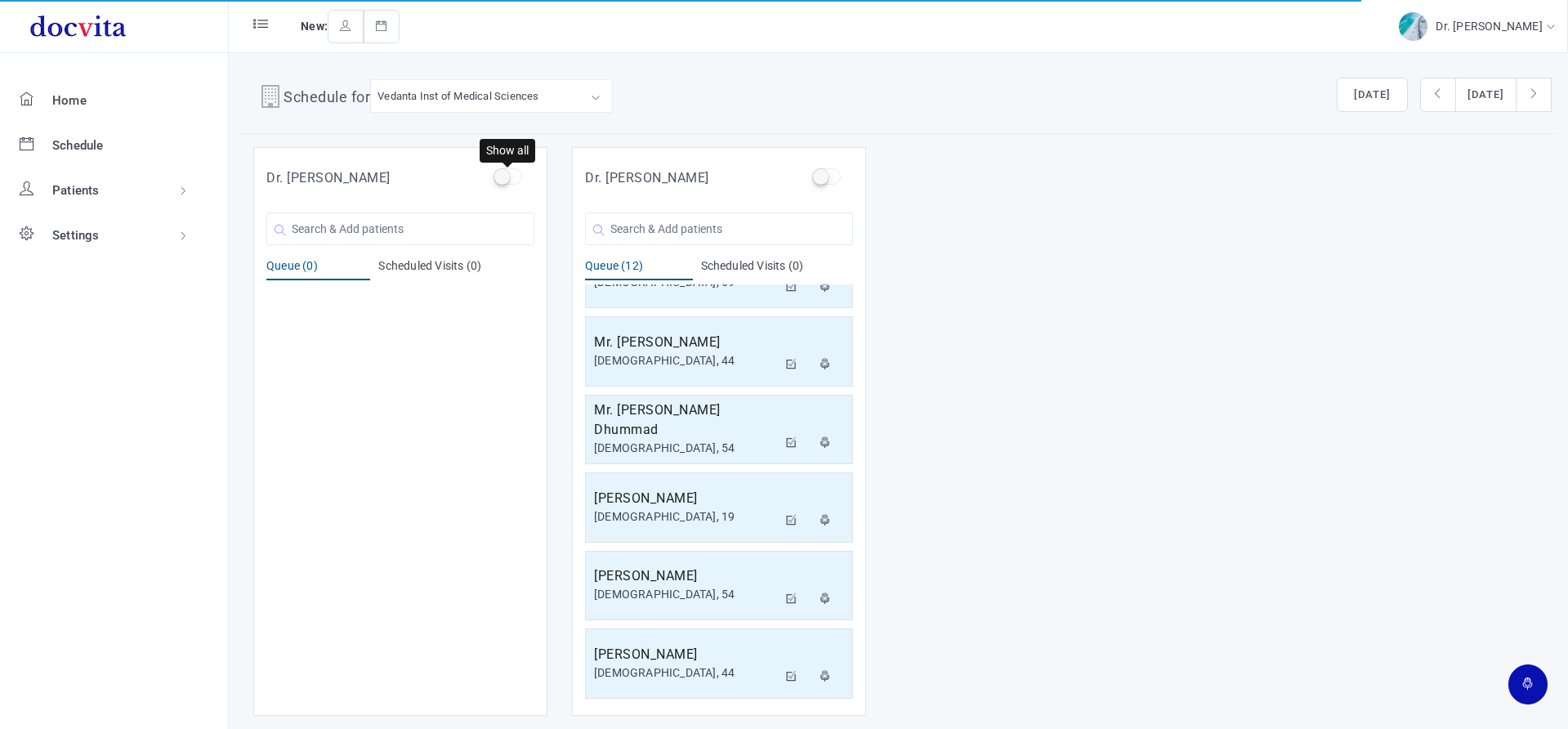
click at [502, 179] on label at bounding box center [508, 176] width 29 height 16
click at [502, 179] on input "checkbox" at bounding box center [499, 173] width 10 height 10
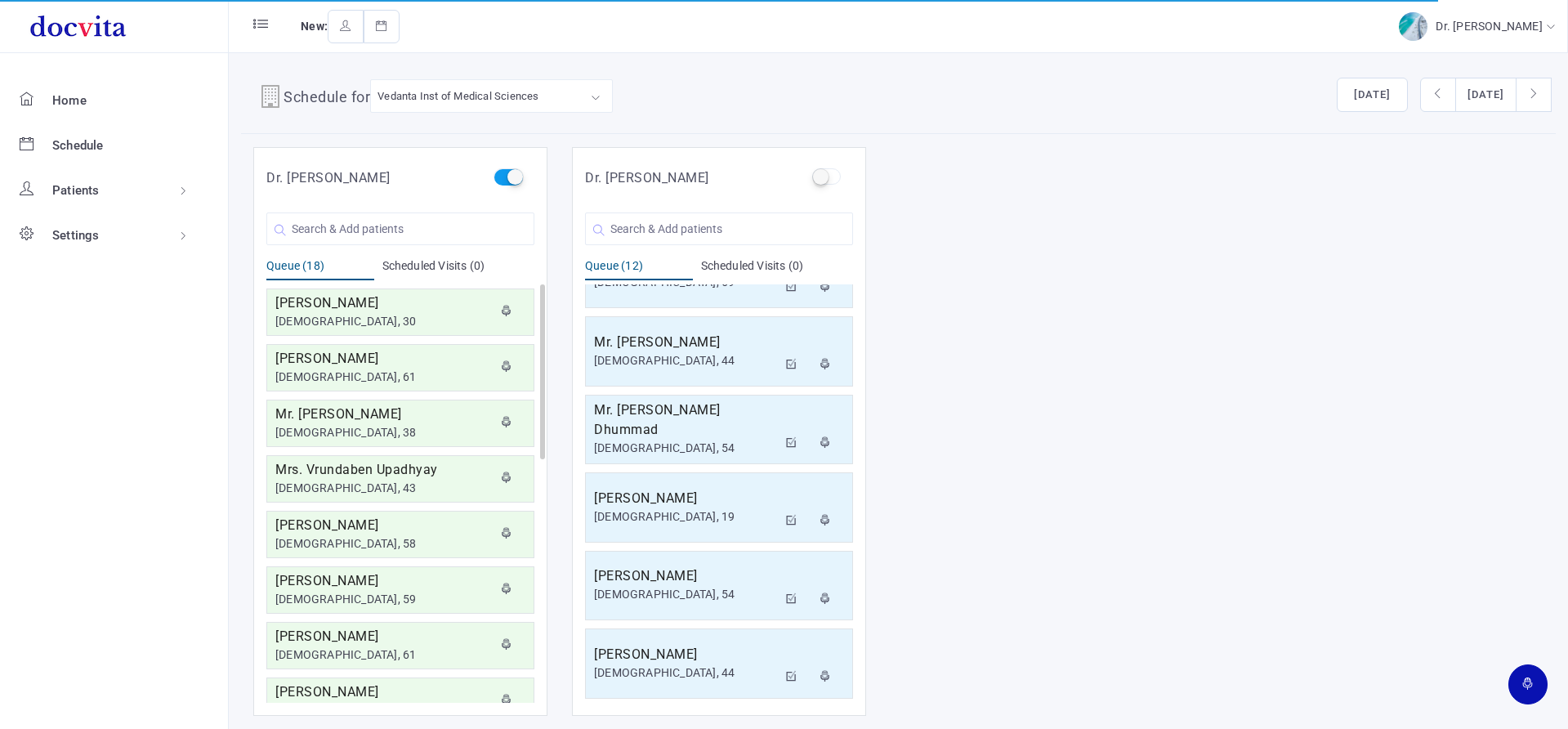
click at [509, 179] on label at bounding box center [508, 176] width 29 height 16
click at [504, 179] on input "checkbox" at bounding box center [499, 173] width 10 height 10
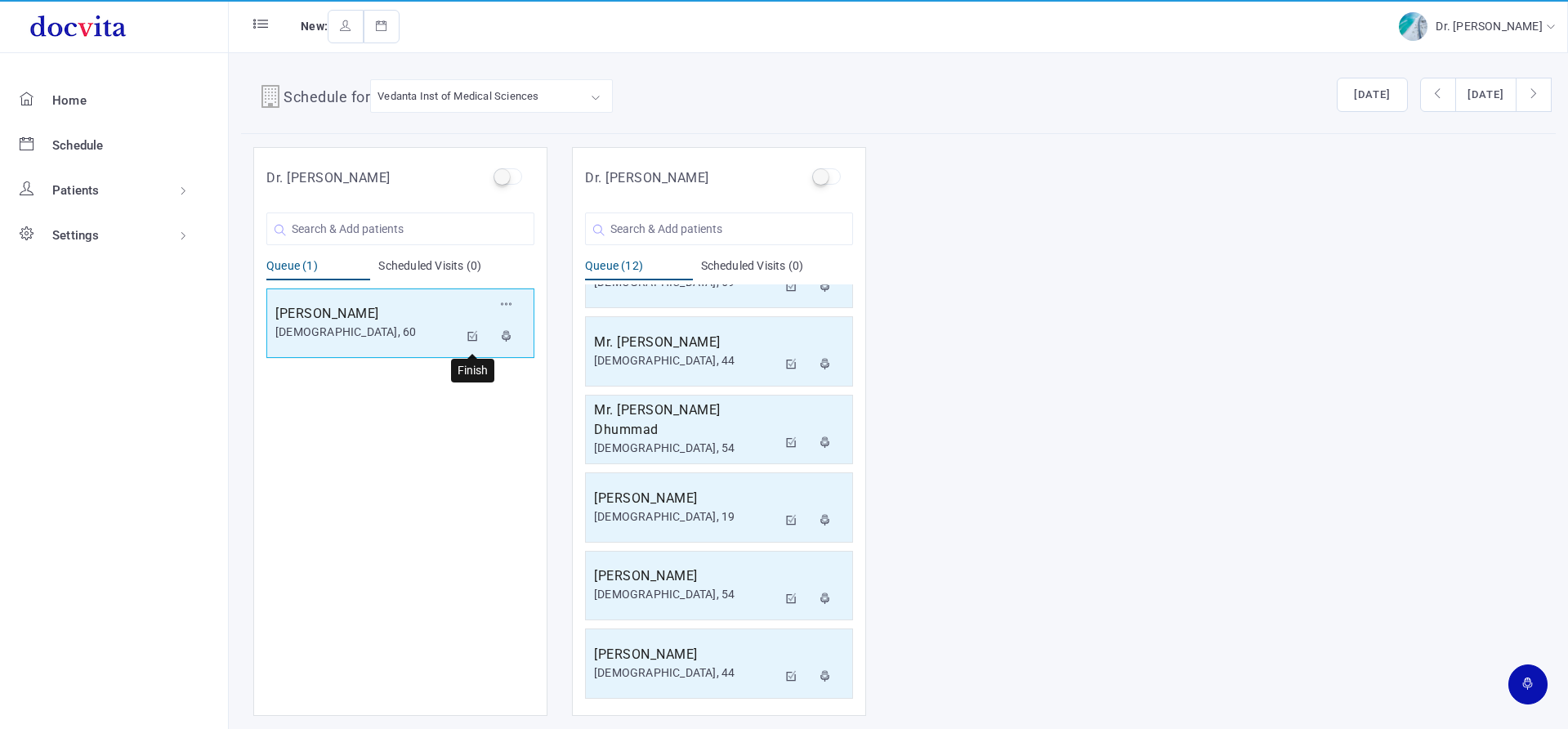
drag, startPoint x: 473, startPoint y: 336, endPoint x: 471, endPoint y: 326, distance: 10.2
click at [474, 336] on icon at bounding box center [472, 336] width 11 height 10
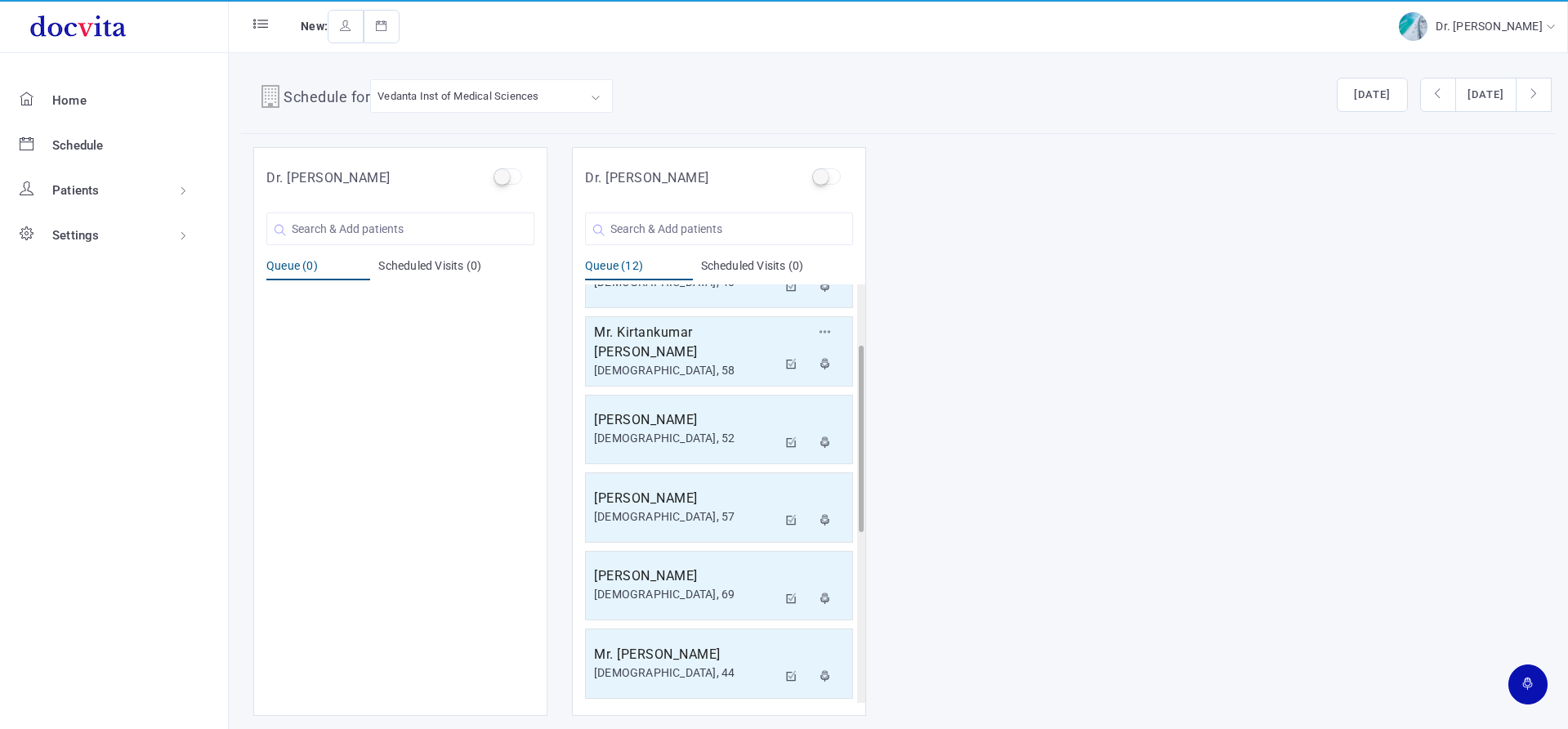
scroll to position [0, 0]
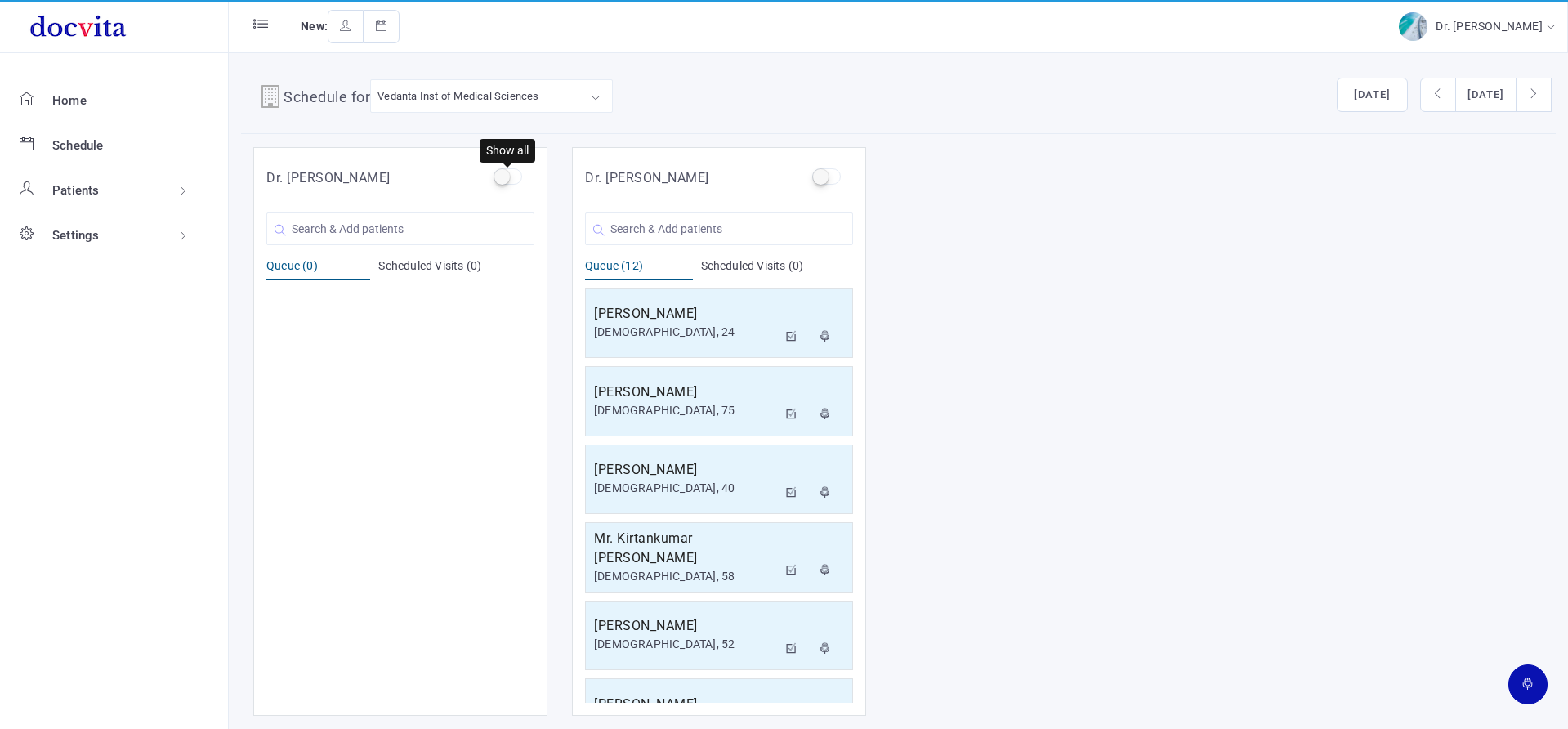
click at [503, 177] on label at bounding box center [508, 176] width 29 height 16
click at [503, 177] on input "checkbox" at bounding box center [499, 173] width 10 height 10
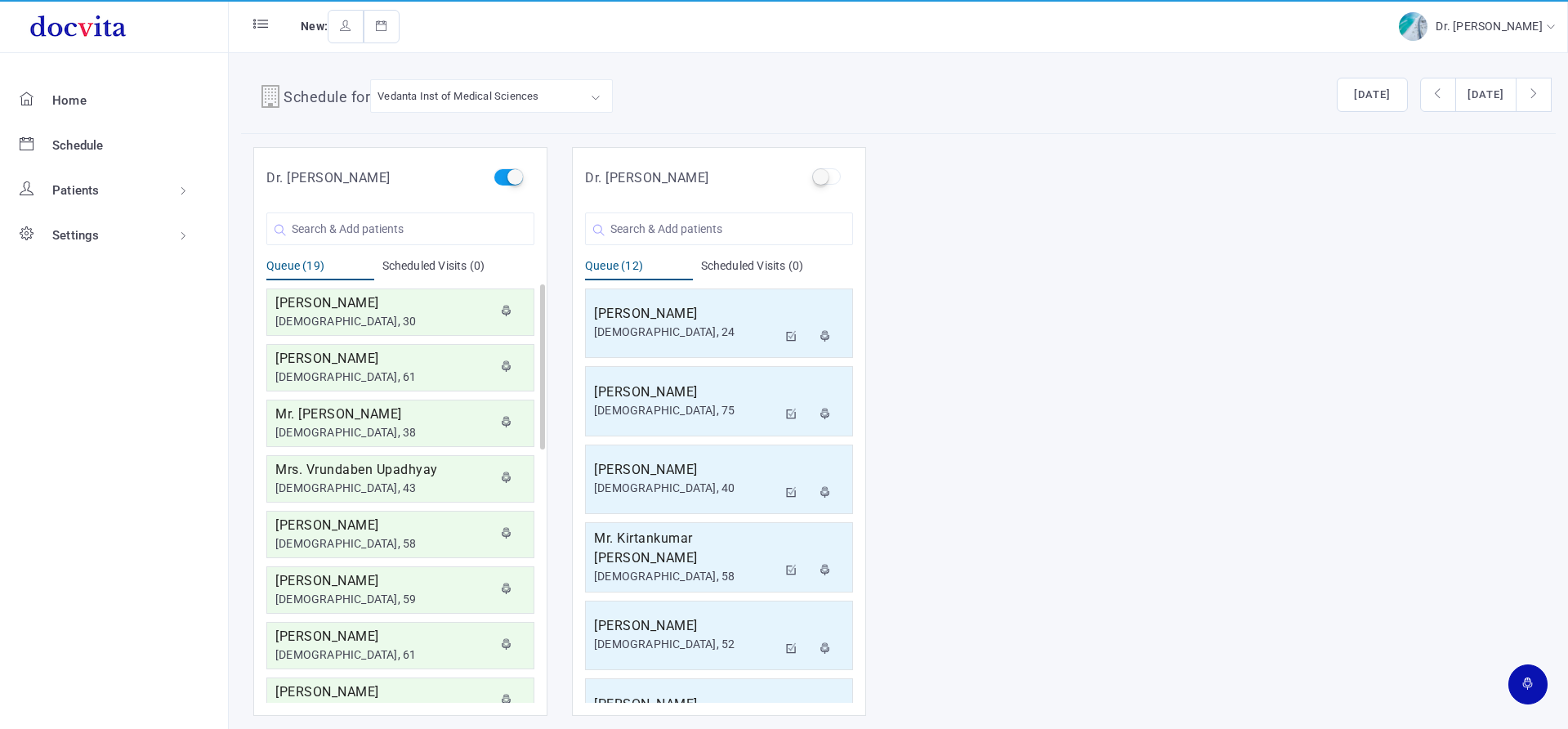
click at [510, 179] on label at bounding box center [508, 176] width 29 height 16
click at [504, 179] on input "checkbox" at bounding box center [499, 173] width 10 height 10
checkbox input "false"
